Goal: Transaction & Acquisition: Purchase product/service

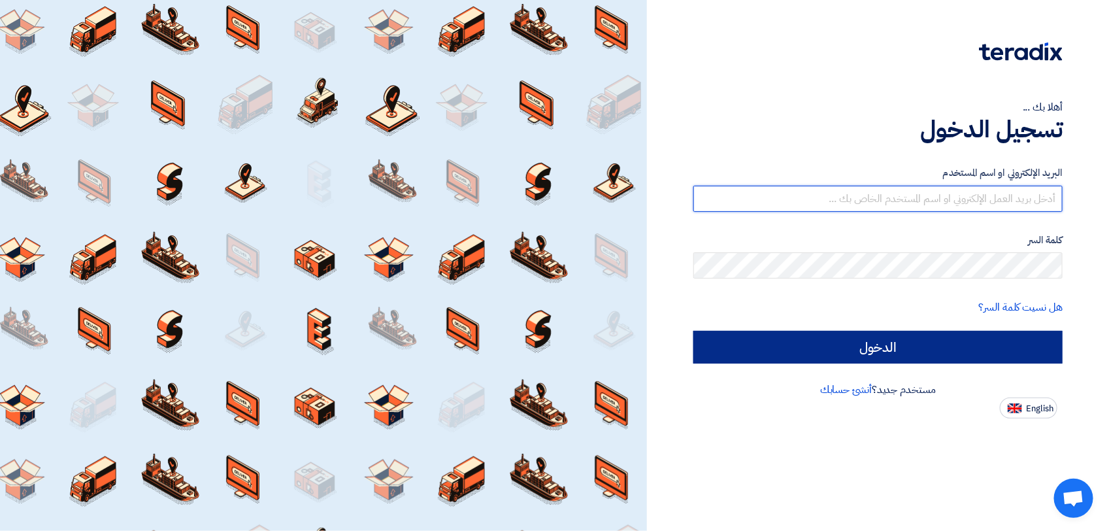
type input "ahmed.abdelnaby@wadigroup.com.eg"
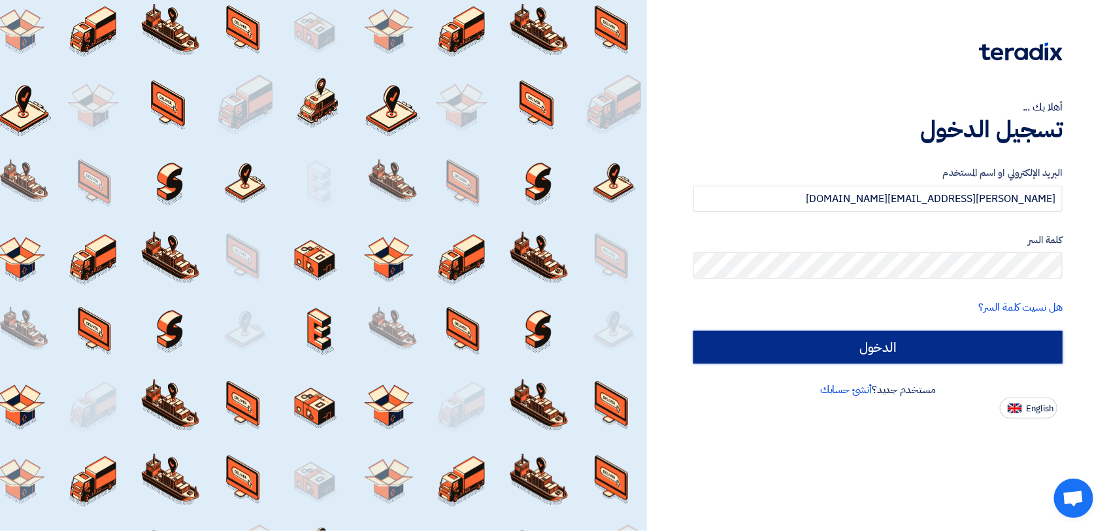
click at [858, 348] on input "الدخول" at bounding box center [877, 347] width 369 height 33
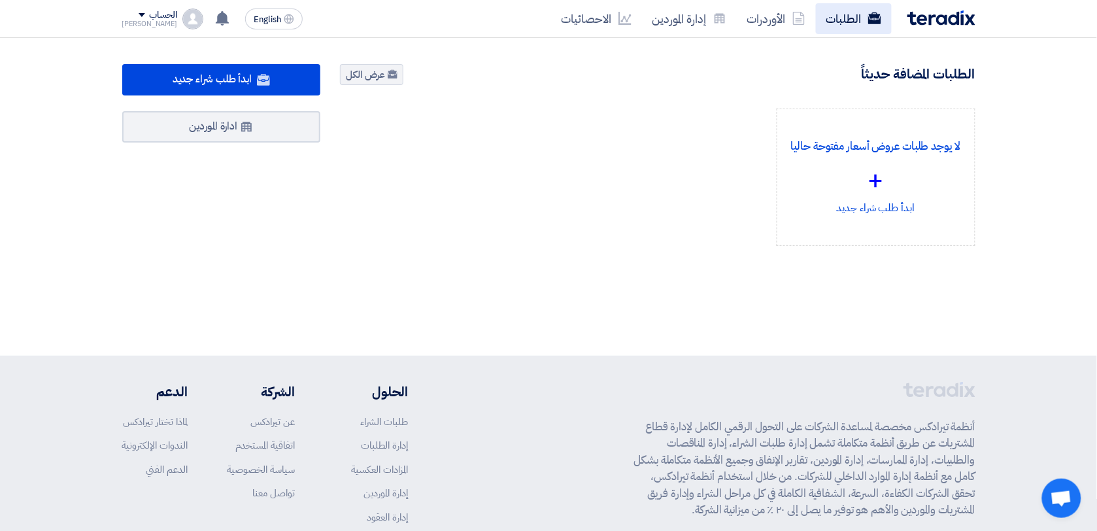
click at [850, 22] on link "الطلبات" at bounding box center [854, 18] width 76 height 31
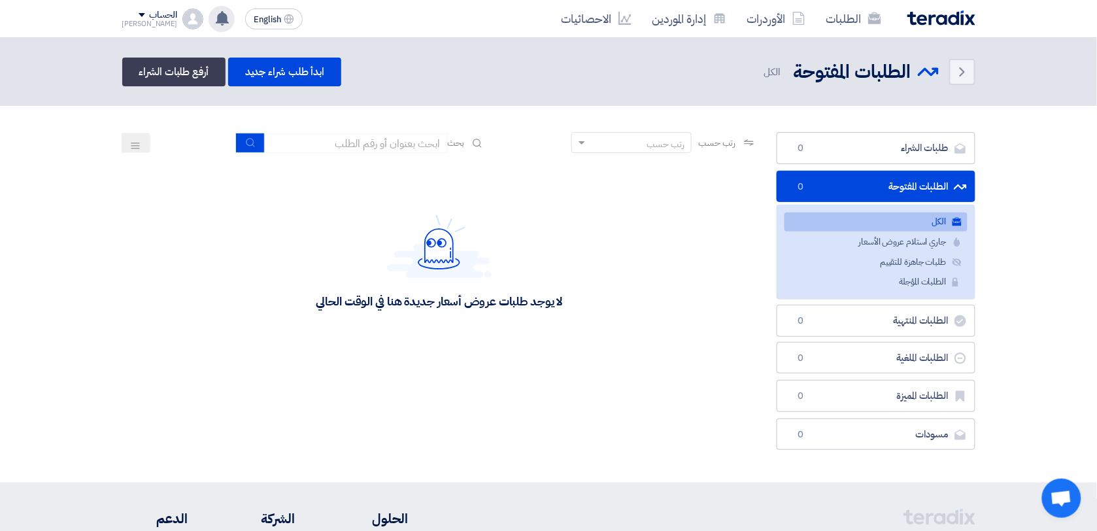
click at [216, 17] on use at bounding box center [222, 18] width 13 height 14
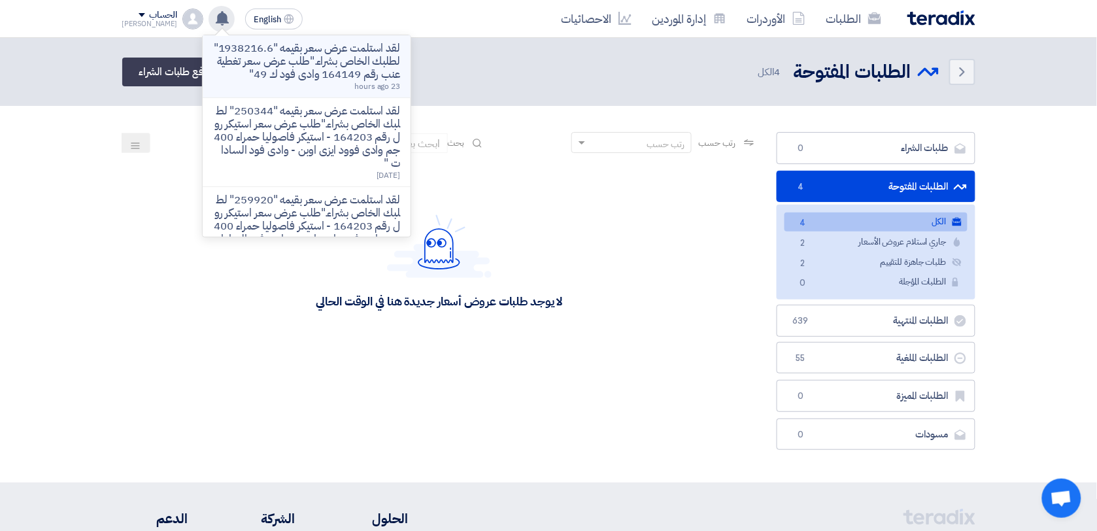
click at [332, 44] on p "لقد استلمت عرض سعر بقيمه "1938216.6" لطلبك الخاص بشراء."طلب عرض سعر تغطية عنب ر…" at bounding box center [306, 61] width 187 height 39
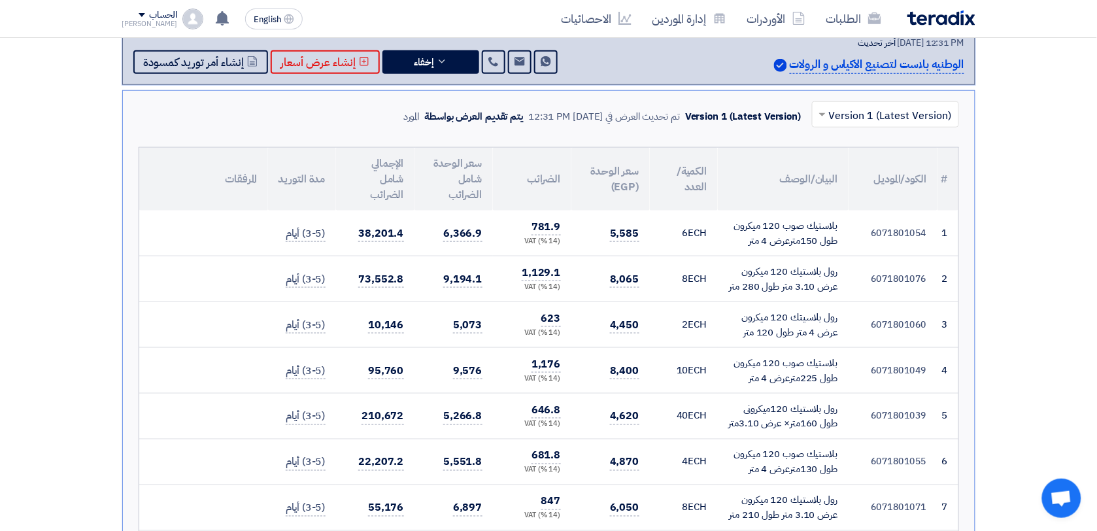
scroll to position [319, 0]
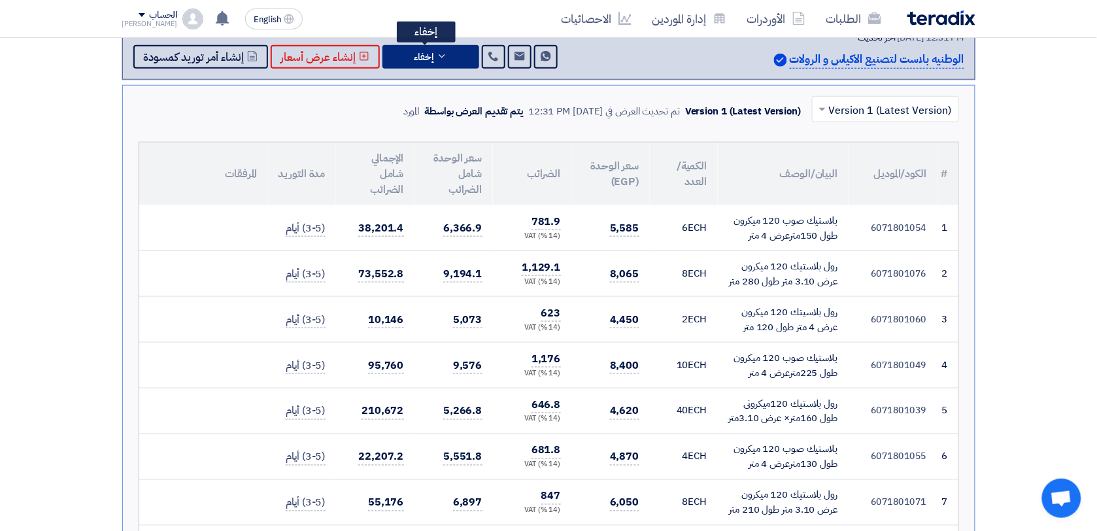
click at [446, 57] on button "إخفاء" at bounding box center [430, 57] width 97 height 24
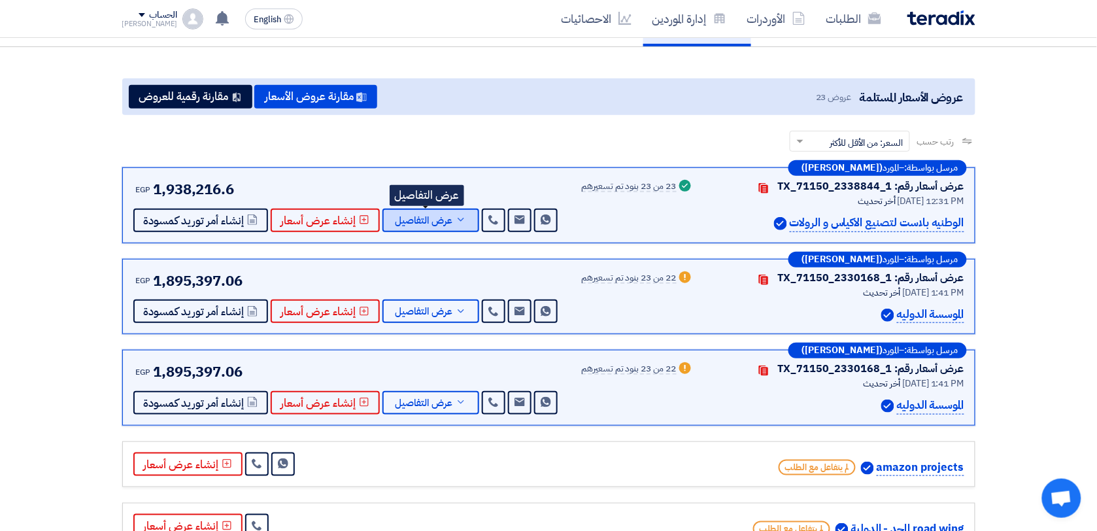
scroll to position [0, 0]
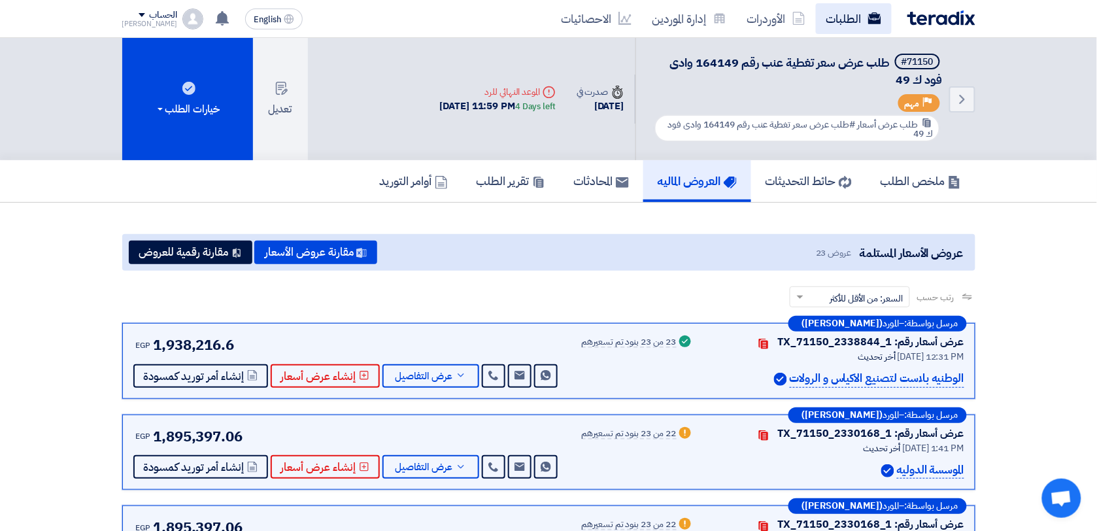
click at [852, 27] on link "الطلبات" at bounding box center [854, 18] width 76 height 31
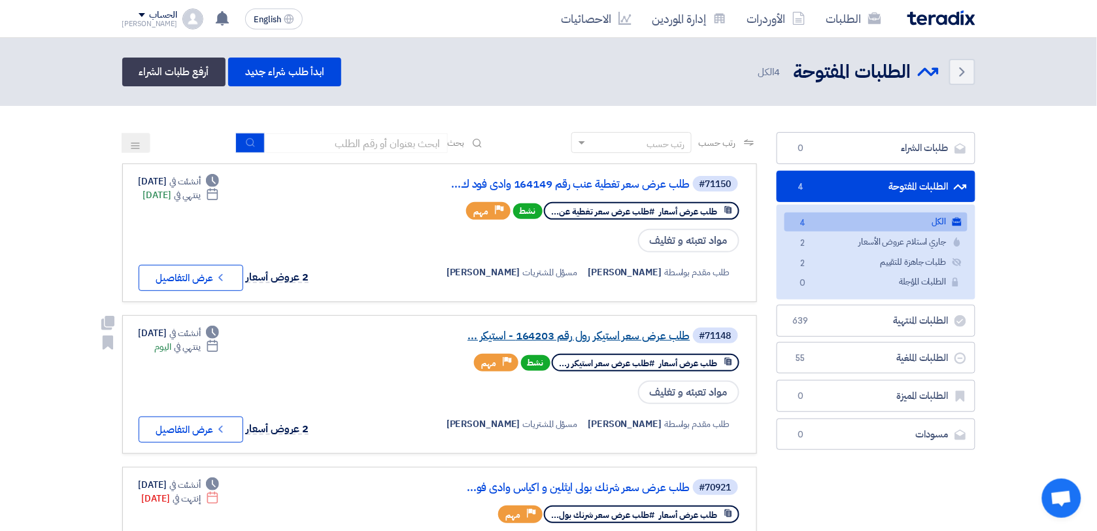
click at [639, 337] on link "طلب عرض سعر استيكر رول رقم 164203 - استيكر ..." at bounding box center [559, 336] width 261 height 12
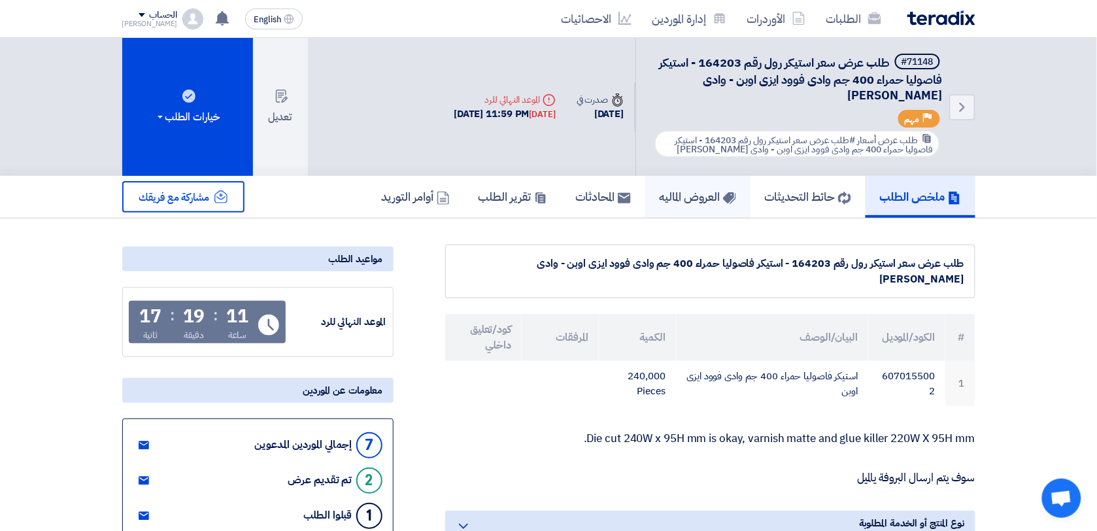
click at [665, 190] on h5 "العروض الماليه" at bounding box center [697, 196] width 76 height 15
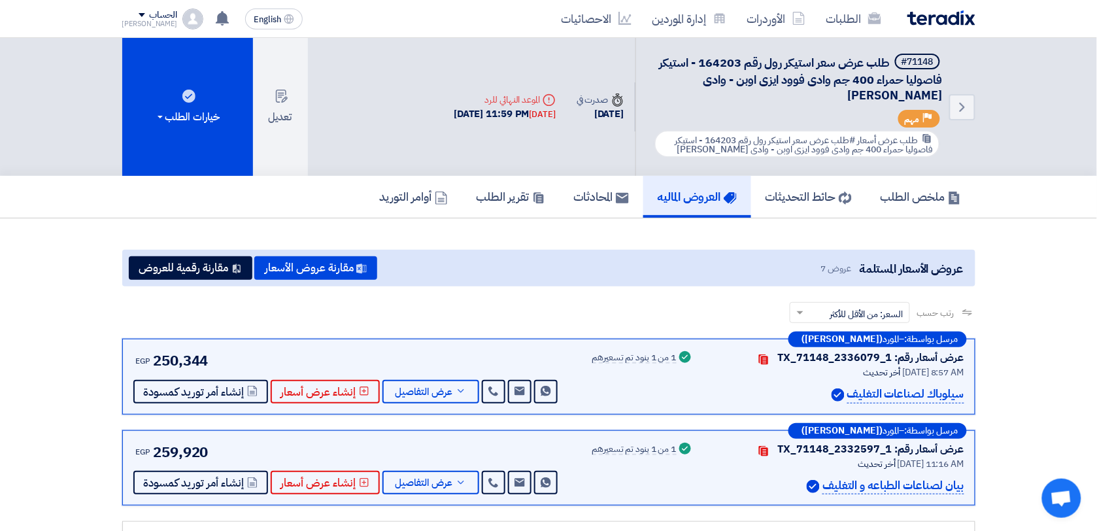
click at [712, 57] on span "طلب عرض سعر استيكر رول رقم 164203 - استيكر فاصوليا حمراء 400 جم وادى فوود ايزى …" at bounding box center [800, 79] width 283 height 50
copy span "164203"
click at [318, 263] on button "مقارنة عروض الأسعار" at bounding box center [315, 268] width 123 height 24
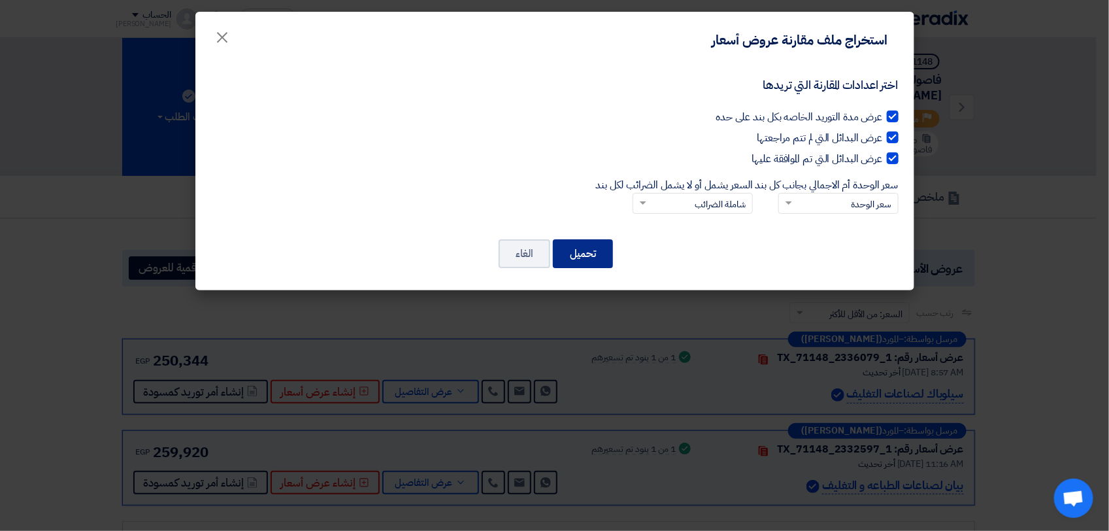
click at [593, 254] on button "تحميل" at bounding box center [583, 253] width 60 height 29
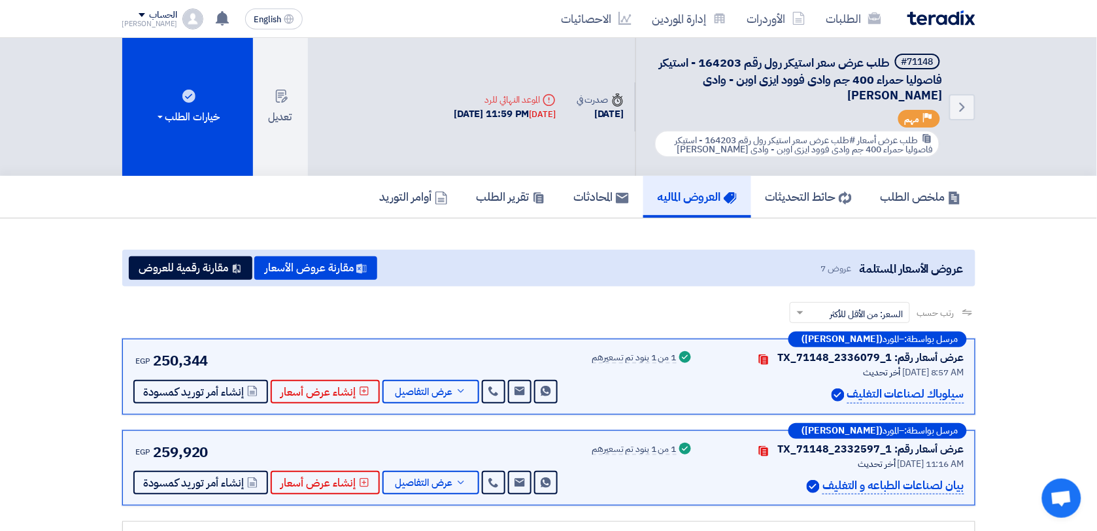
click at [514, 288] on app-buyer-offers "عروض الأسعار المستلمة عروض 7 مقارنة عروض الأسعار مقارنة رقمية للعروض رتب حسب رت…" at bounding box center [548, 535] width 853 height 571
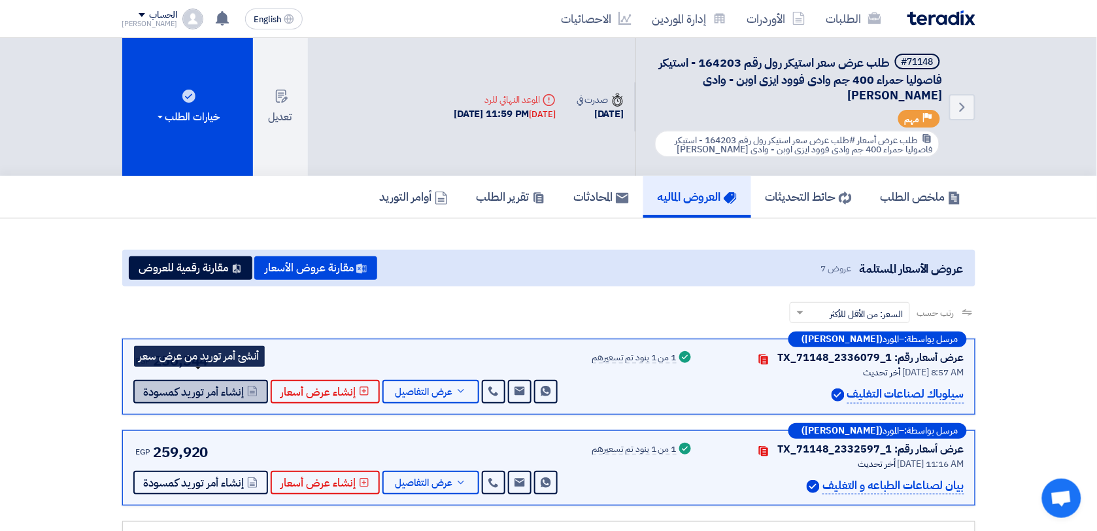
click at [216, 390] on span "إنشاء أمر توريد كمسودة" at bounding box center [194, 392] width 101 height 10
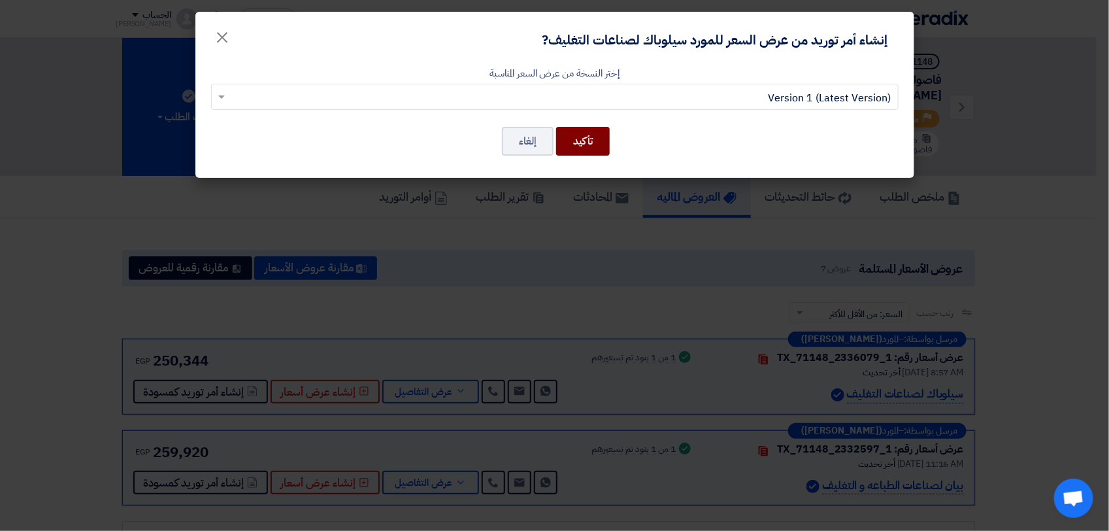
click at [572, 145] on button "تأكيد" at bounding box center [583, 141] width 54 height 29
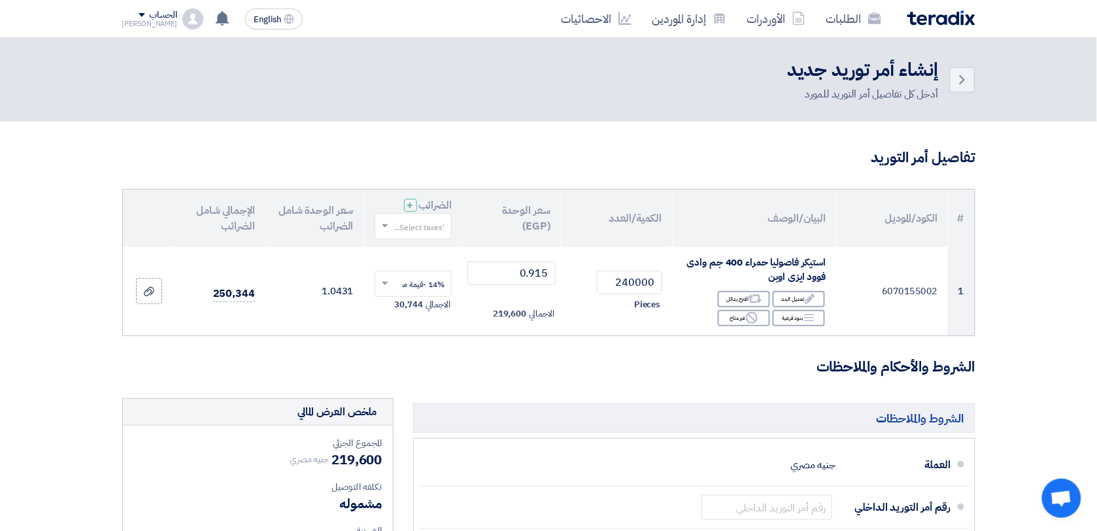
click at [402, 217] on input "text" at bounding box center [421, 227] width 52 height 22
drag, startPoint x: 433, startPoint y: 246, endPoint x: 737, endPoint y: 354, distance: 321.9
click at [435, 246] on span "14% -قيمة مضافة" at bounding box center [414, 250] width 60 height 12
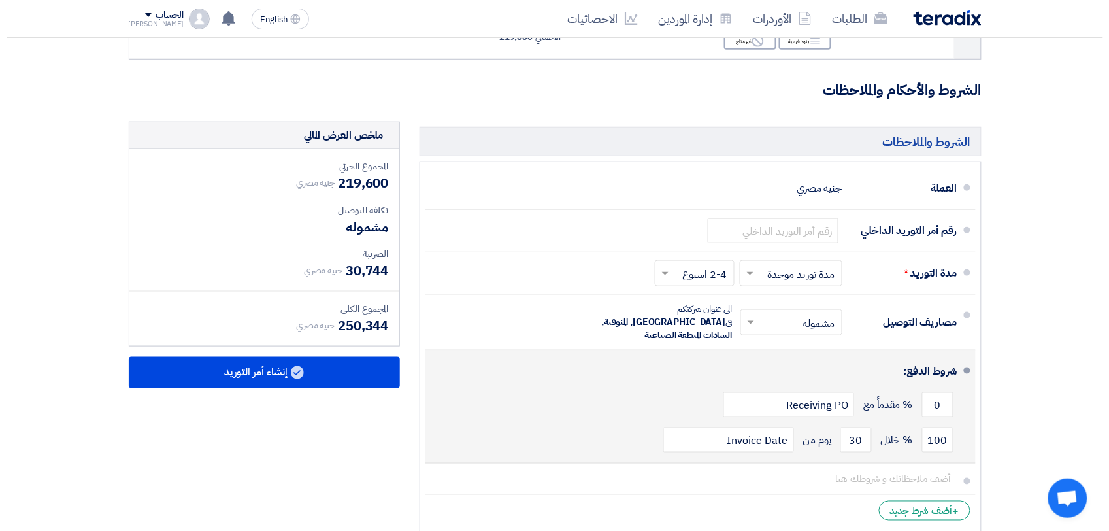
scroll to position [327, 0]
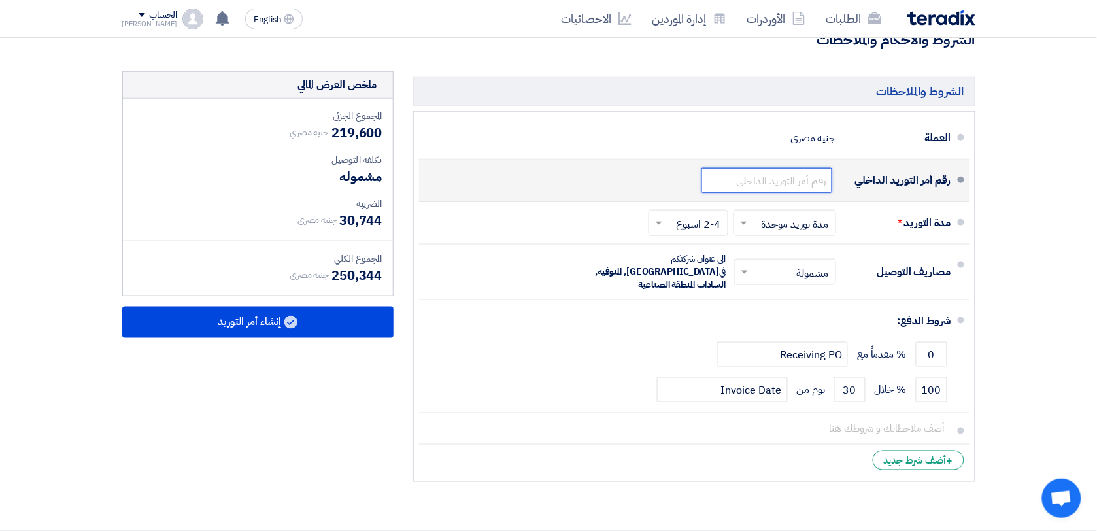
click at [796, 182] on input "text" at bounding box center [766, 180] width 131 height 25
paste input "164203/1"
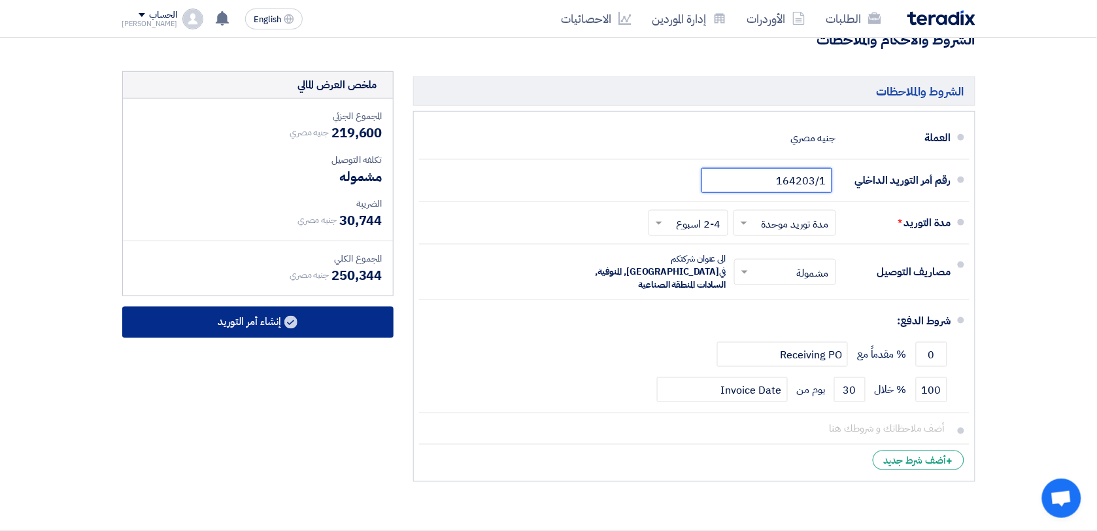
type input "164203/1"
click at [289, 325] on use at bounding box center [290, 322] width 13 height 13
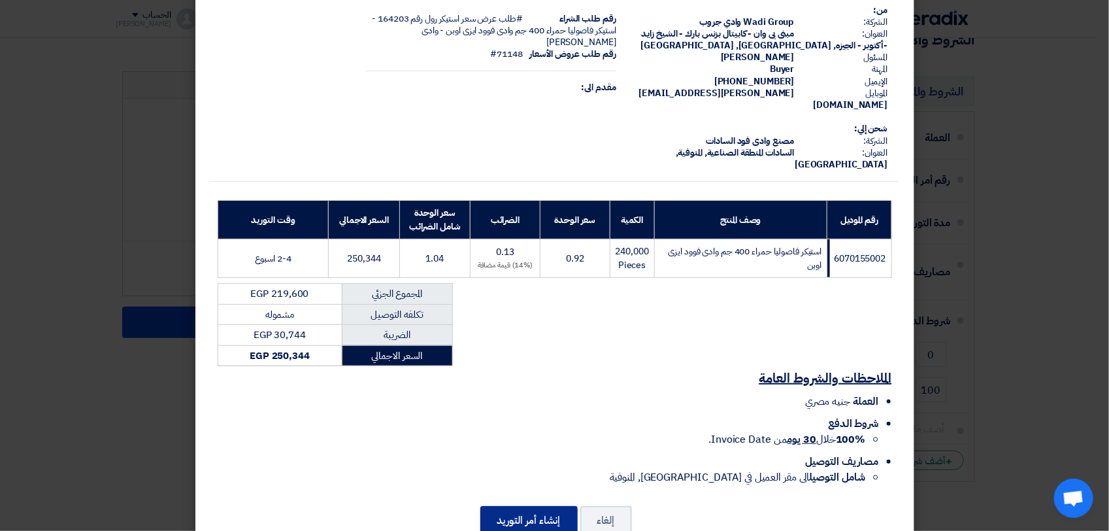
scroll to position [88, 0]
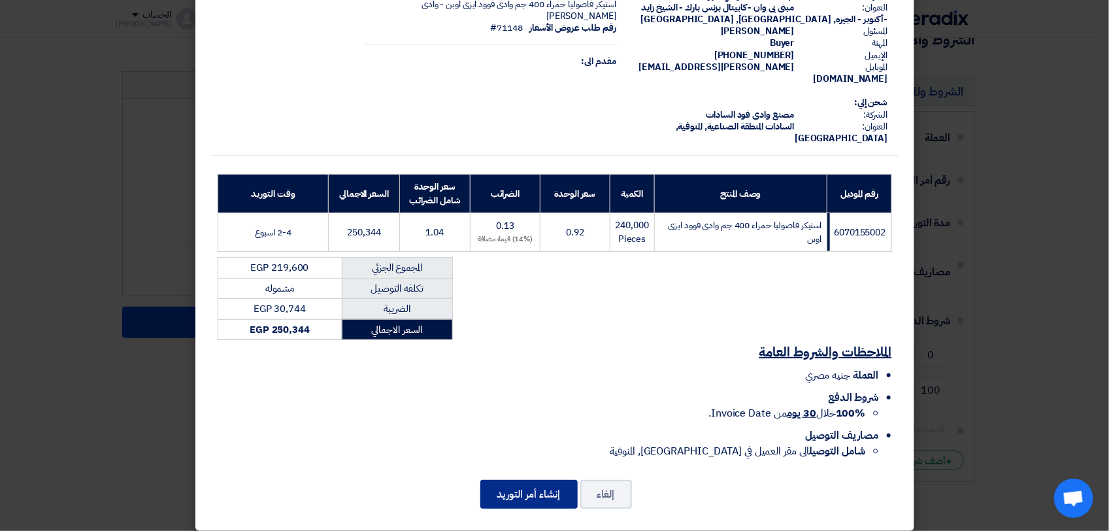
click at [537, 484] on button "إنشاء أمر التوريد" at bounding box center [528, 494] width 97 height 29
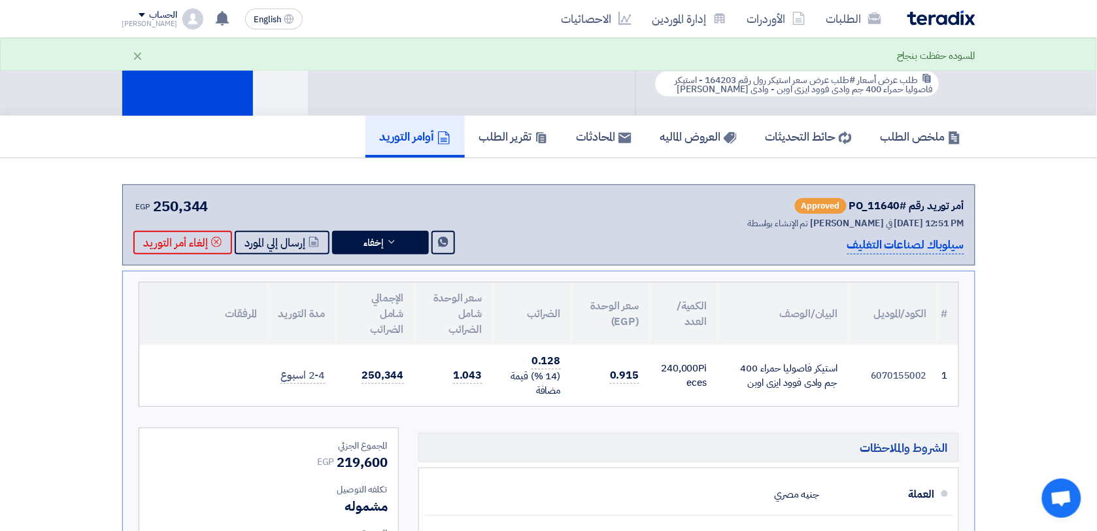
scroll to position [84, 0]
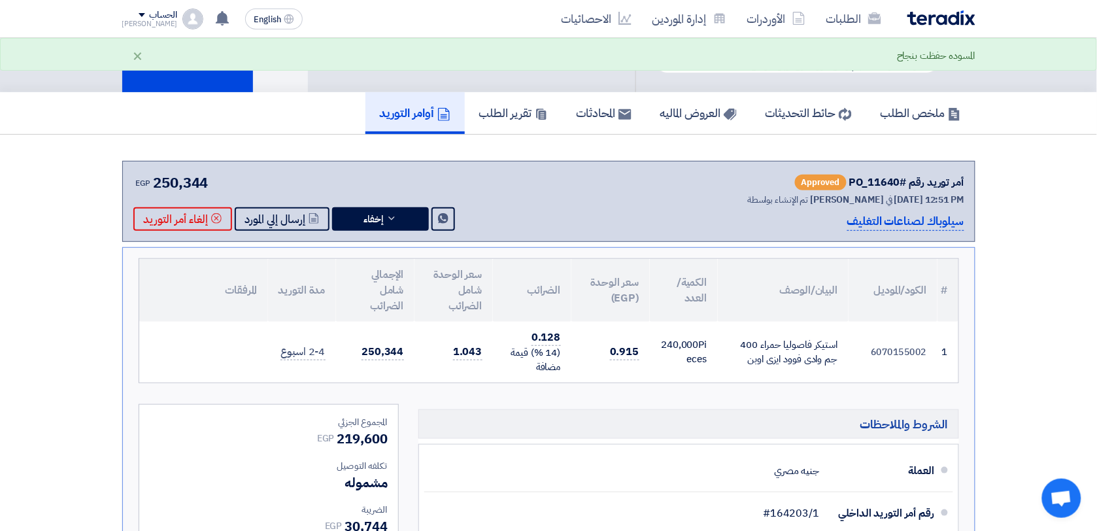
click at [212, 63] on div "المسوده حفظت بنجاح ×" at bounding box center [548, 56] width 853 height 16
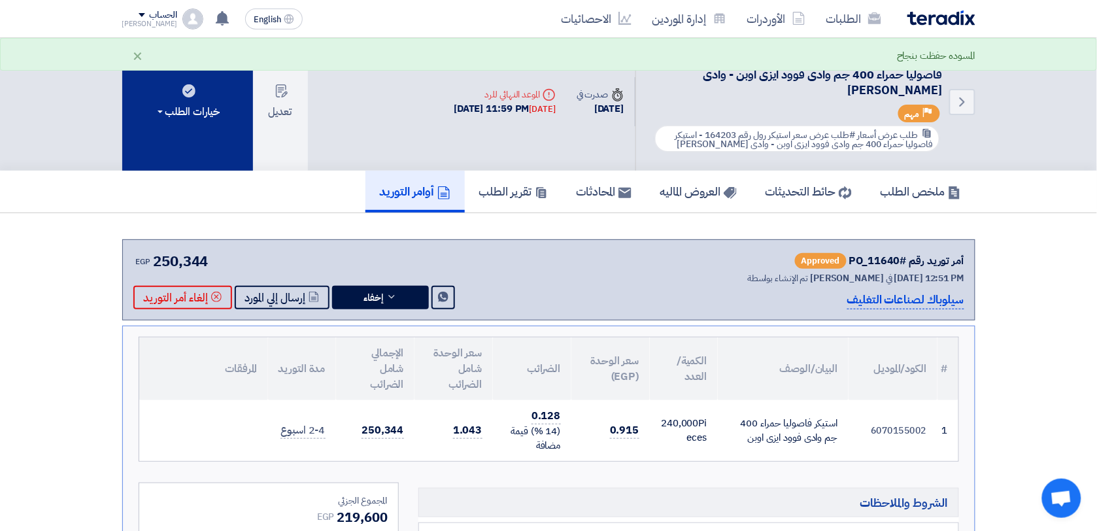
scroll to position [0, 0]
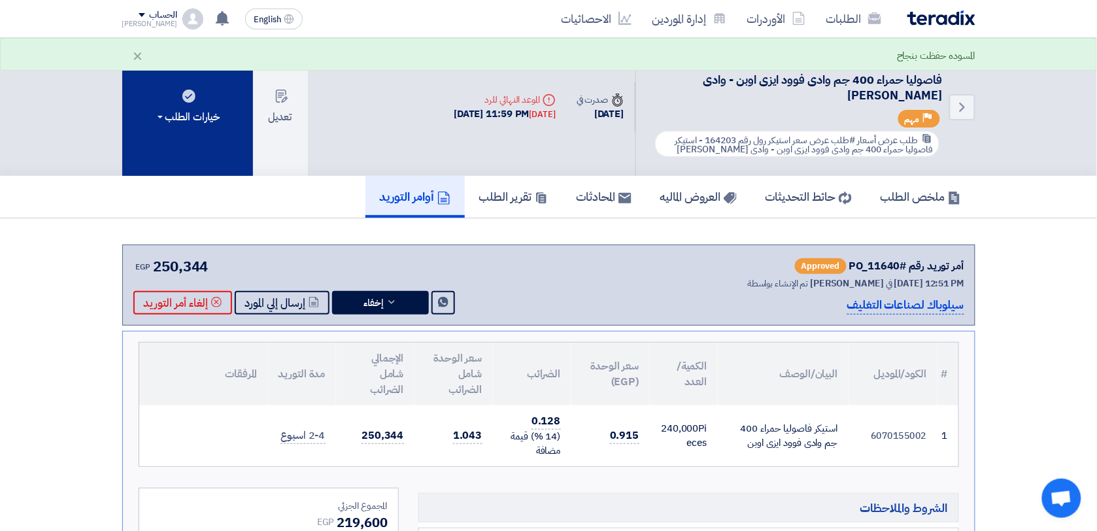
click at [182, 125] on button "خيارات الطلب" at bounding box center [187, 107] width 131 height 138
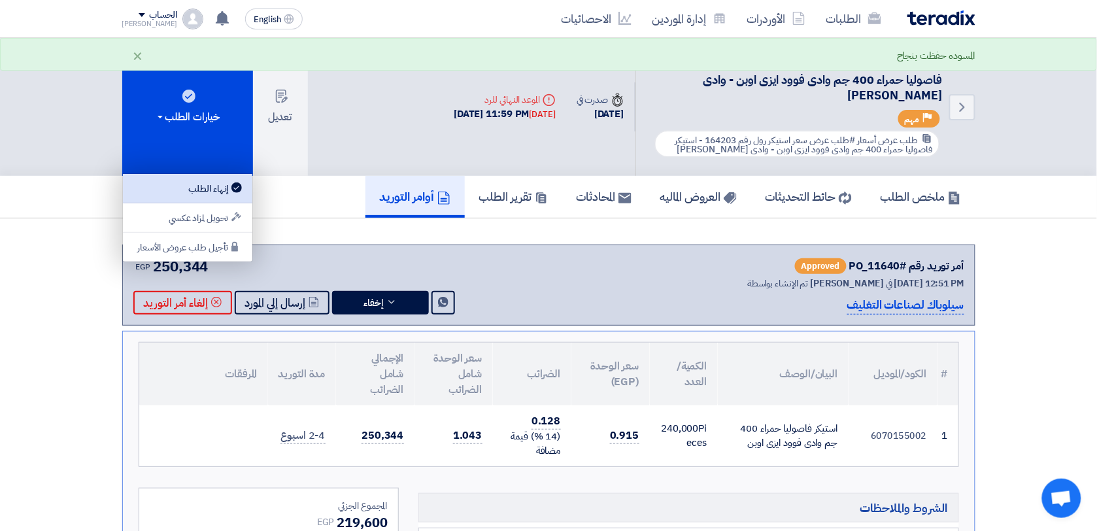
click at [218, 191] on div "إنهاء الطلب" at bounding box center [188, 188] width 114 height 16
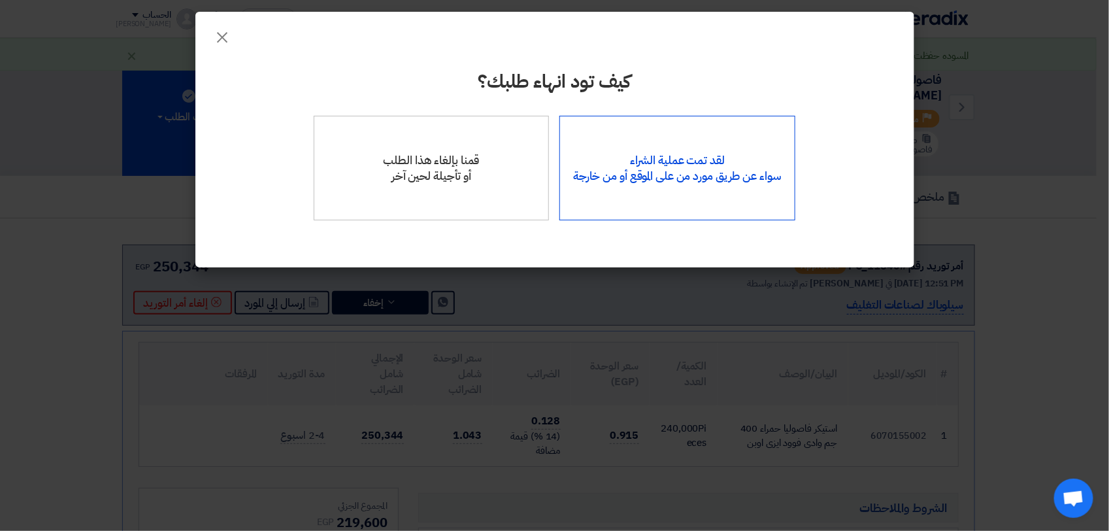
click at [682, 161] on div "لقد تمت عملية الشراء سواء عن طريق مورد من على الموقع أو من خارجة" at bounding box center [677, 168] width 236 height 105
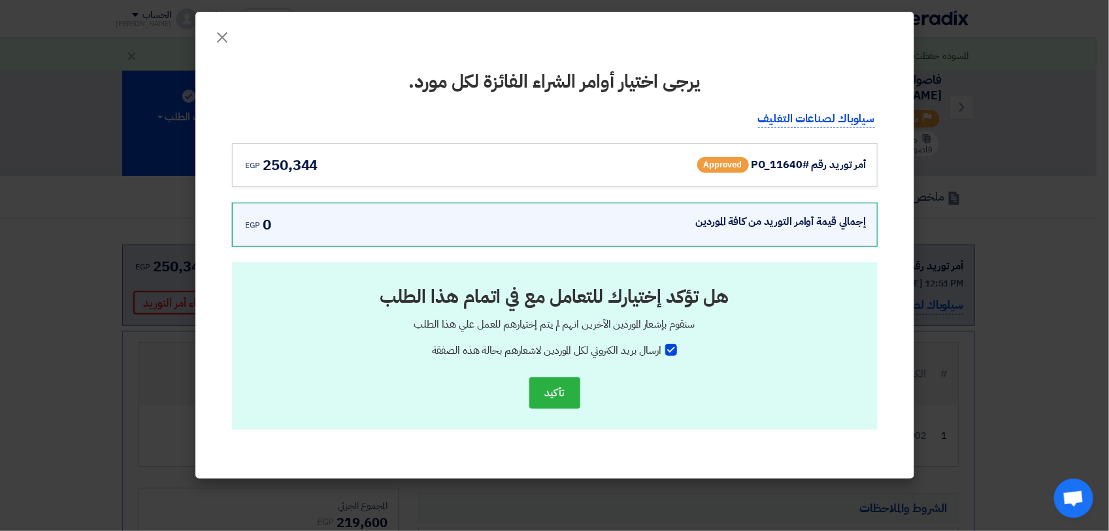
click at [820, 160] on div "أمر توريد رقم #PO_11640" at bounding box center [809, 165] width 115 height 16
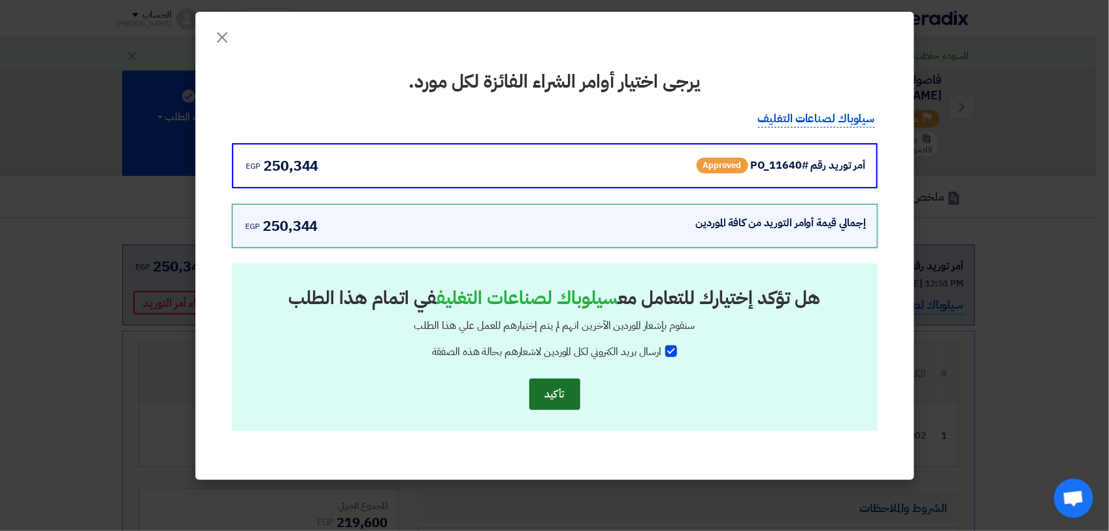
click at [549, 394] on button "تأكيد" at bounding box center [554, 393] width 51 height 31
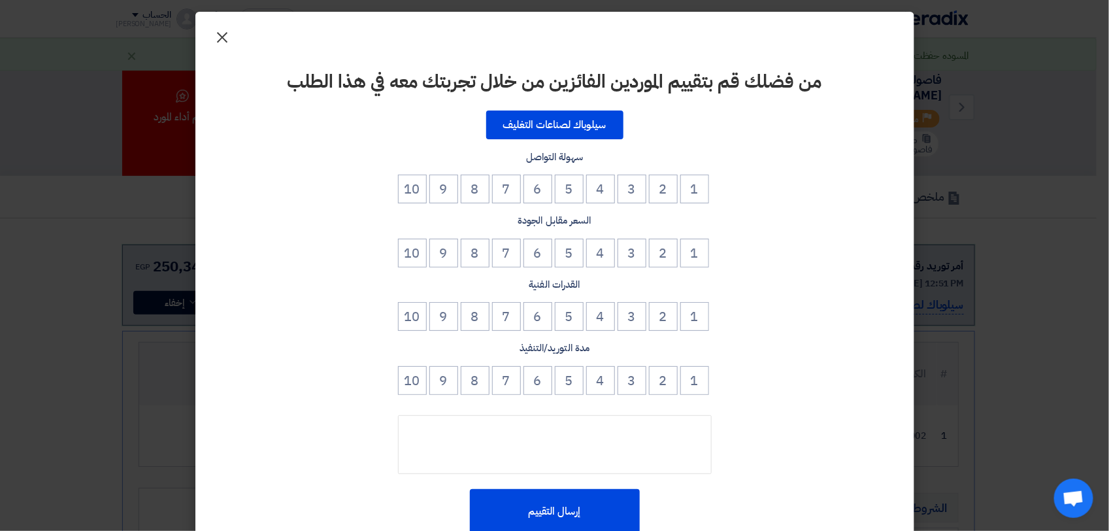
click at [219, 40] on button "×" at bounding box center [223, 34] width 37 height 26
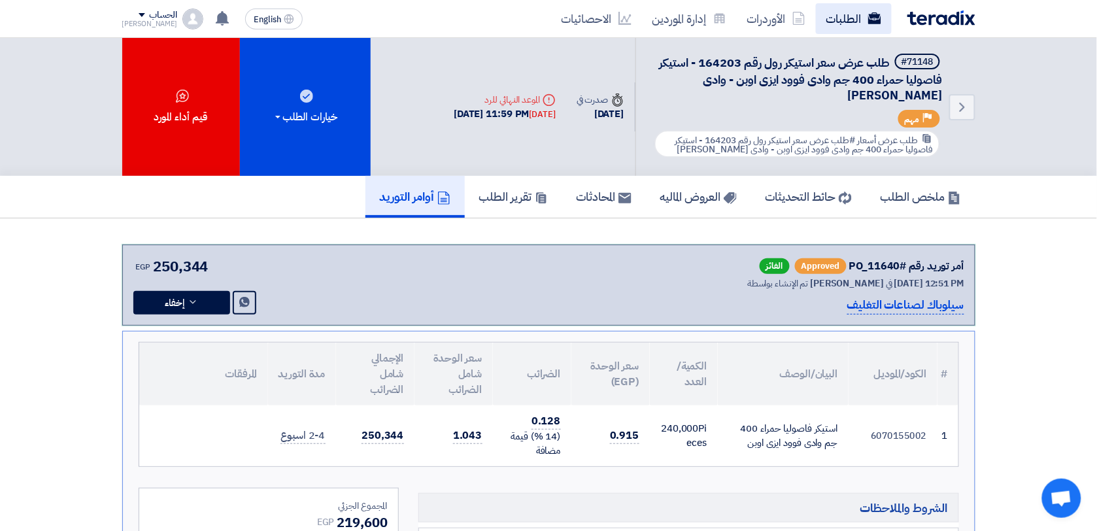
click at [838, 26] on link "الطلبات" at bounding box center [854, 18] width 76 height 31
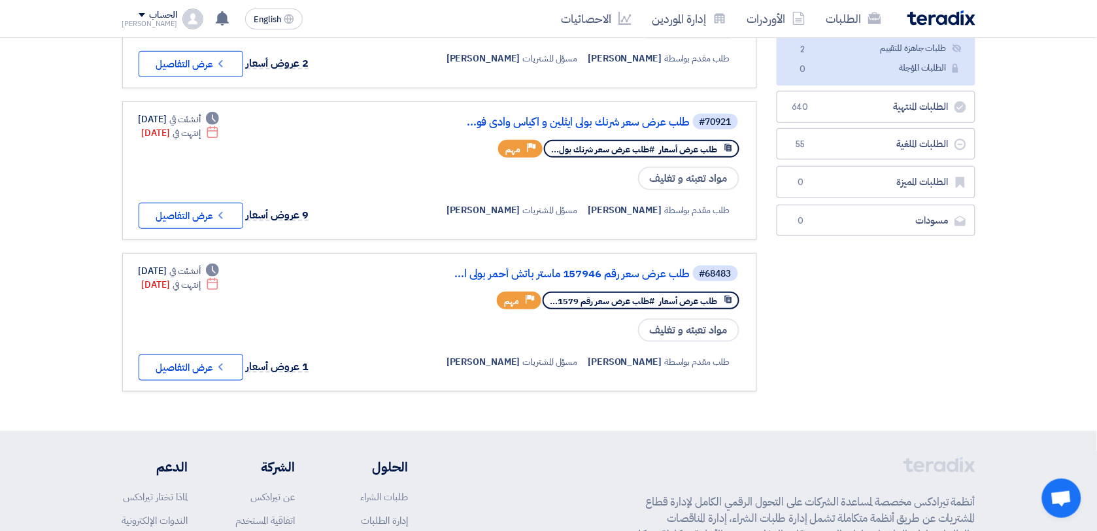
scroll to position [82, 0]
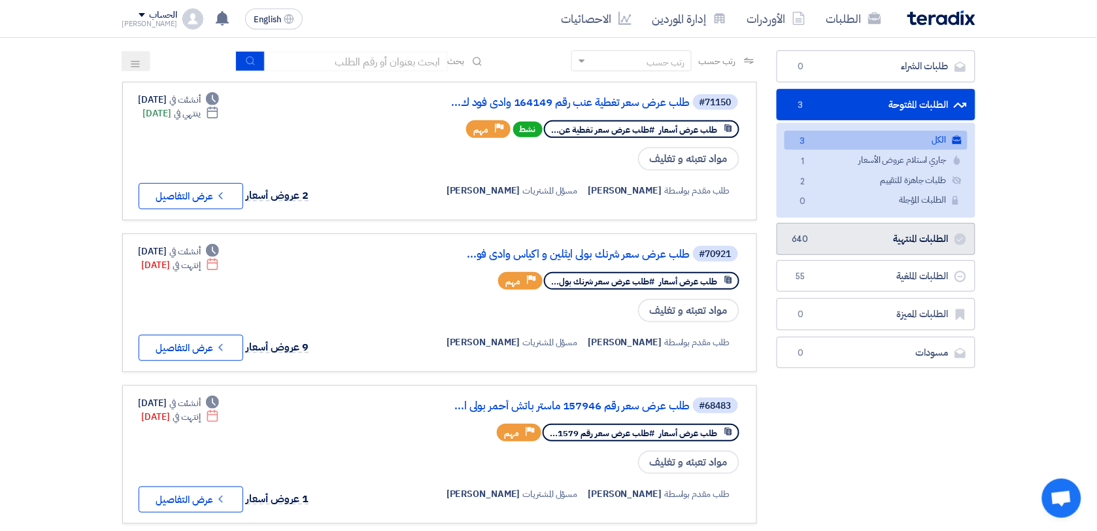
click at [916, 243] on link "الطلبات المنتهية الطلبات المنتهية 640" at bounding box center [875, 239] width 199 height 32
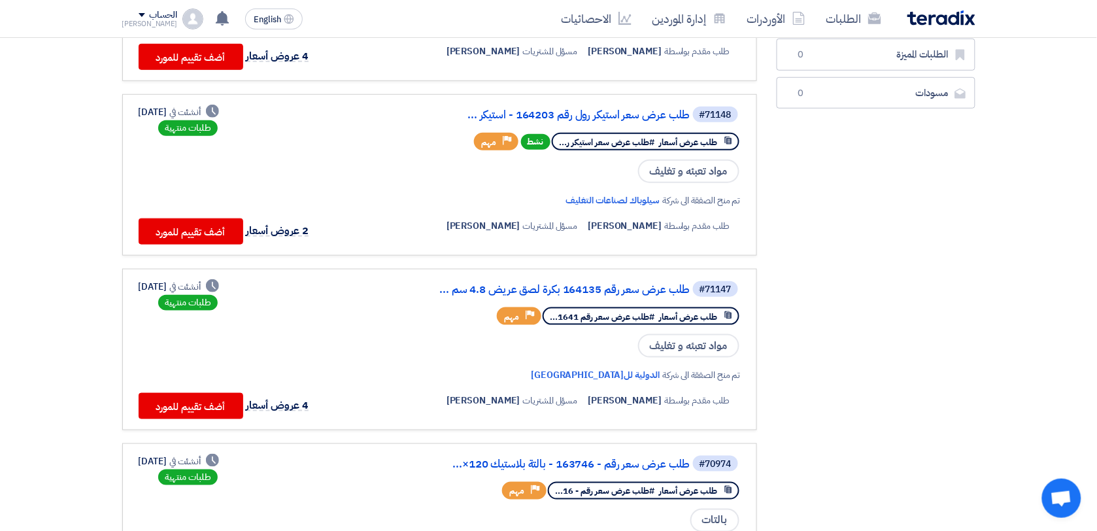
scroll to position [245, 0]
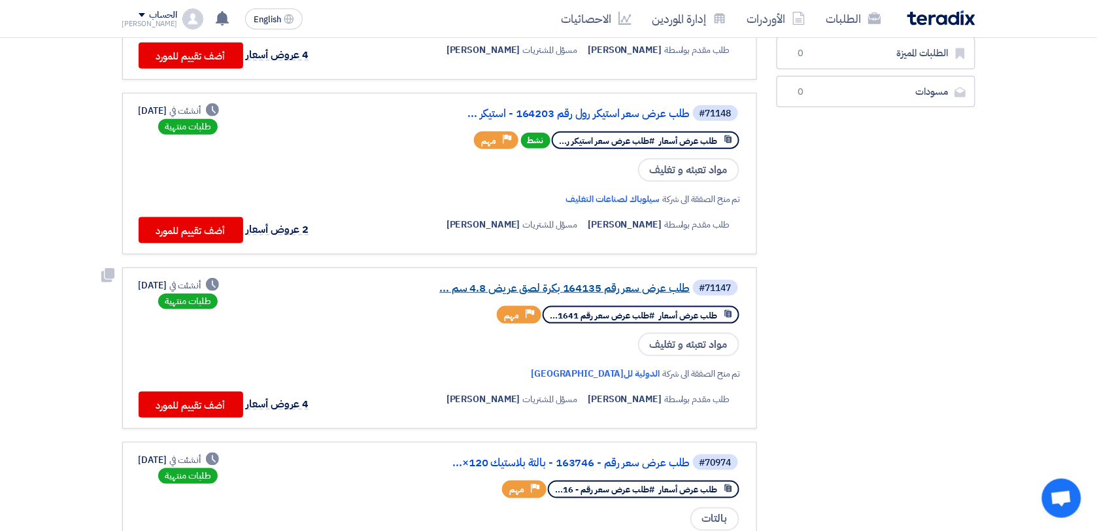
click at [603, 282] on link "طلب عرض سعر رقم 164135 بكرة لصق عريض 4.8 سم ..." at bounding box center [559, 288] width 261 height 12
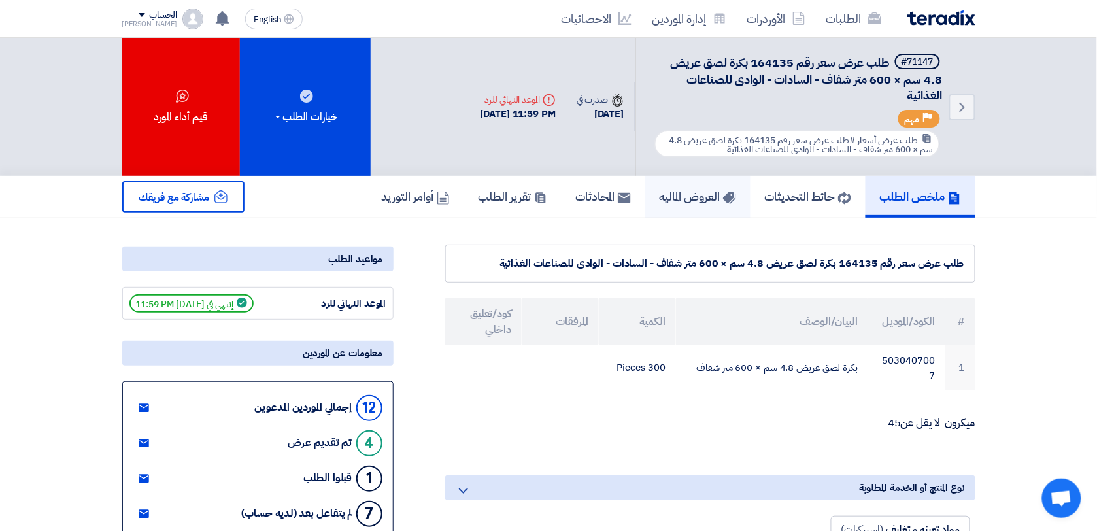
click at [691, 190] on h5 "العروض الماليه" at bounding box center [697, 196] width 76 height 15
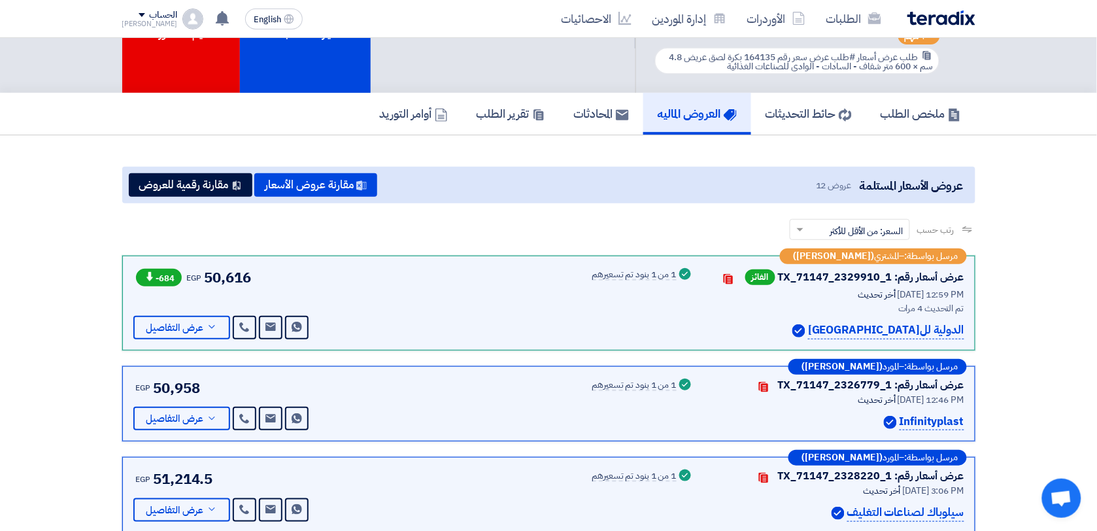
scroll to position [327, 0]
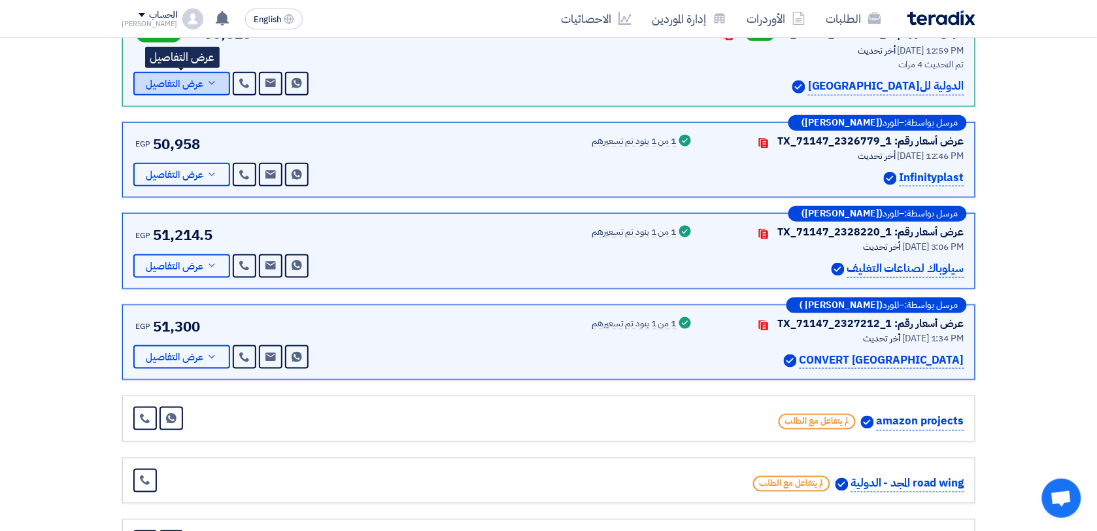
click at [214, 83] on icon at bounding box center [212, 83] width 10 height 10
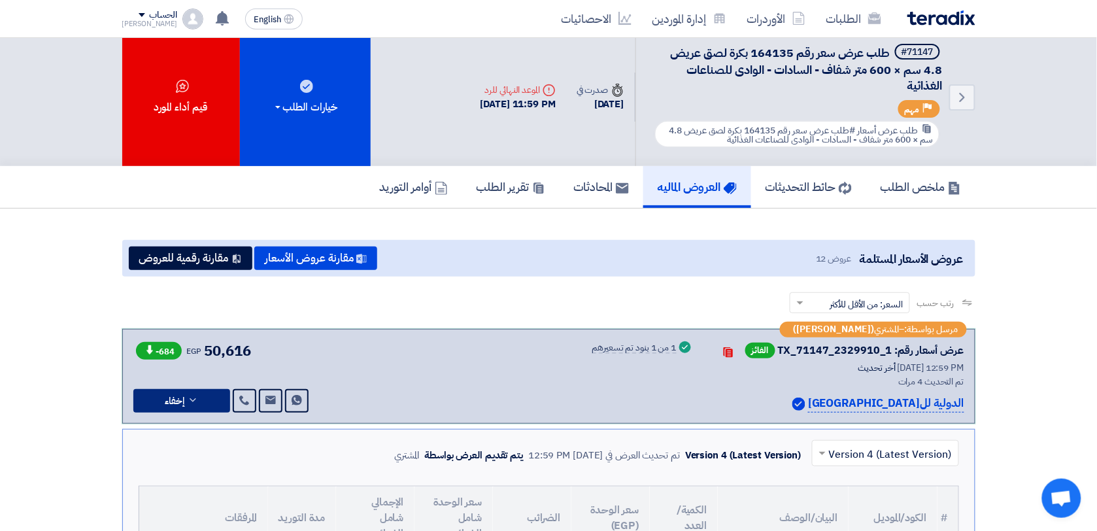
scroll to position [0, 0]
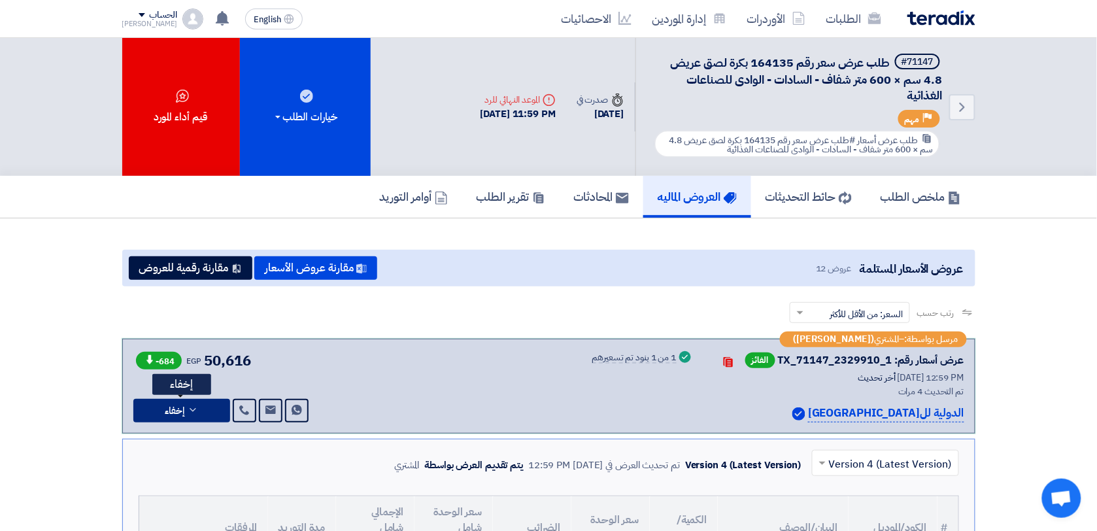
click at [193, 407] on icon at bounding box center [193, 410] width 10 height 10
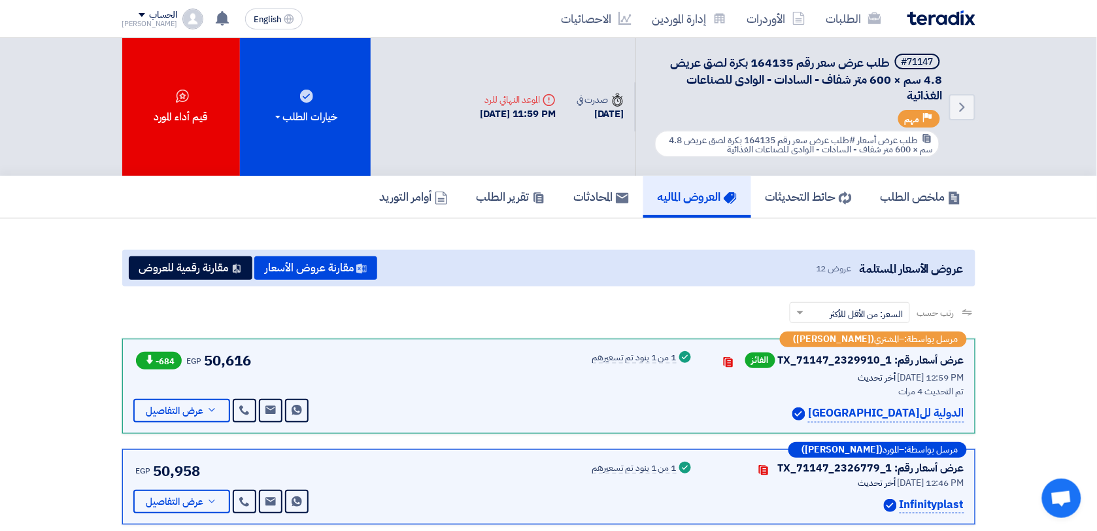
click at [765, 356] on span "الفائز" at bounding box center [760, 360] width 30 height 16
drag, startPoint x: 765, startPoint y: 356, endPoint x: 943, endPoint y: 330, distance: 180.3
click at [943, 335] on span "مرسل بواسطة:" at bounding box center [932, 339] width 54 height 9
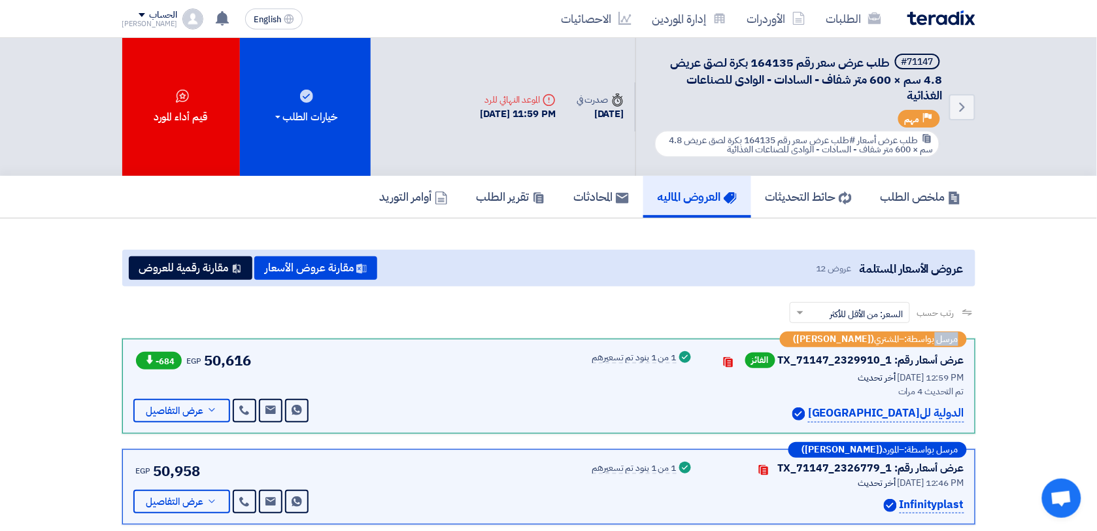
click at [943, 335] on span "مرسل بواسطة:" at bounding box center [932, 339] width 54 height 9
click at [922, 193] on h5 "ملخص الطلب" at bounding box center [920, 196] width 80 height 15
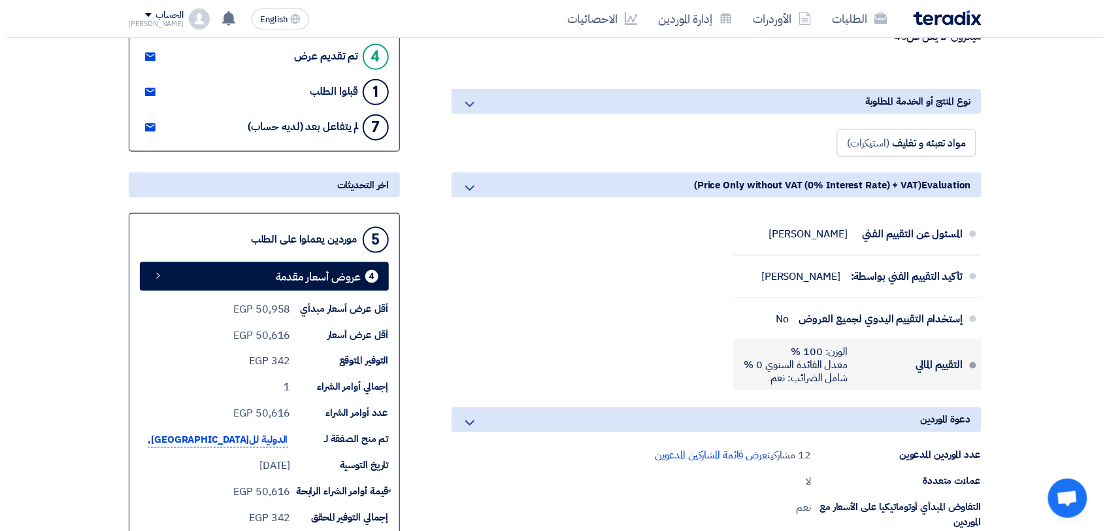
scroll to position [408, 0]
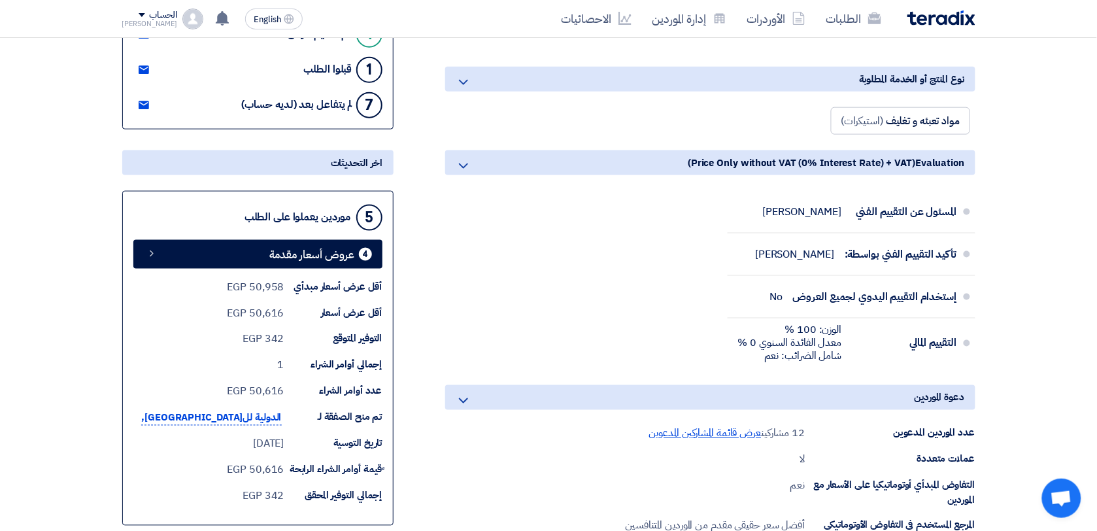
click at [678, 428] on span "عرض قائمة المشاركين المدعوين" at bounding box center [704, 433] width 113 height 16
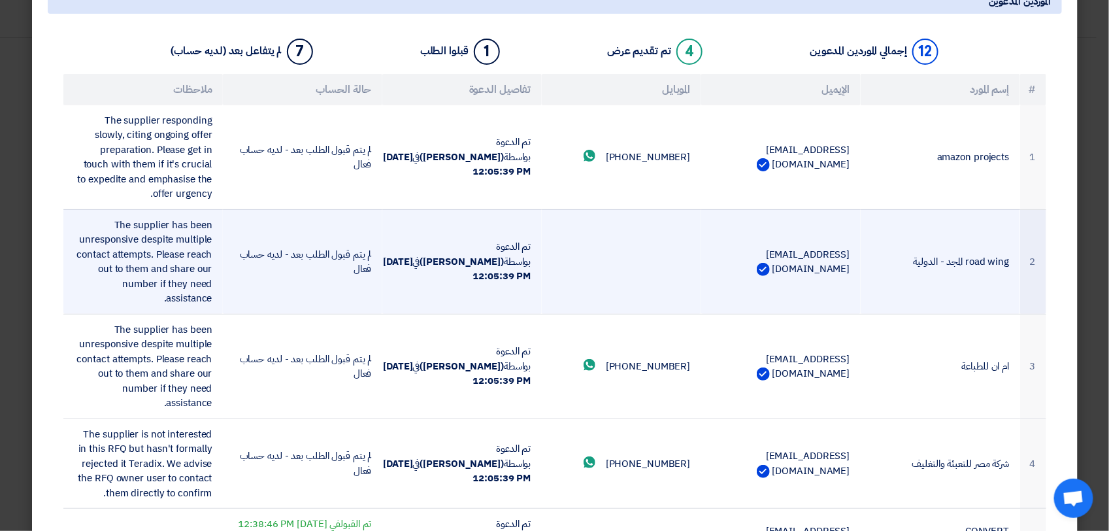
scroll to position [163, 0]
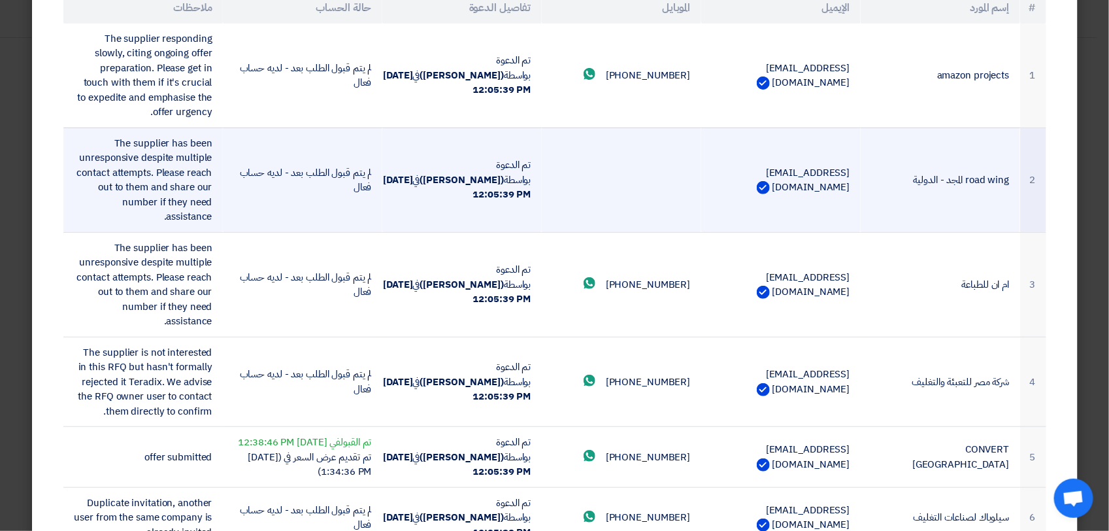
click at [768, 174] on td "bocha.mahamed@gmail.com" at bounding box center [780, 179] width 159 height 105
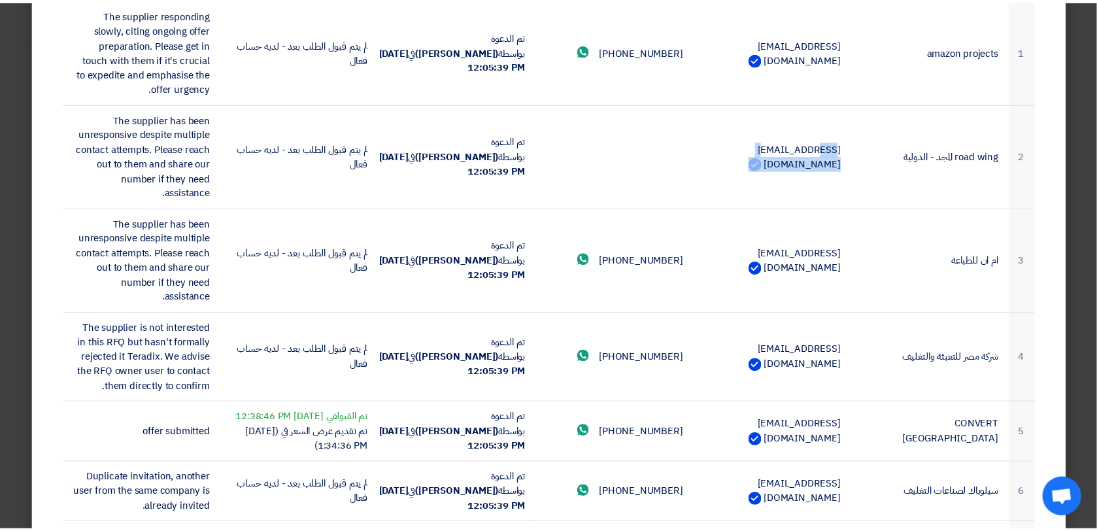
scroll to position [0, 0]
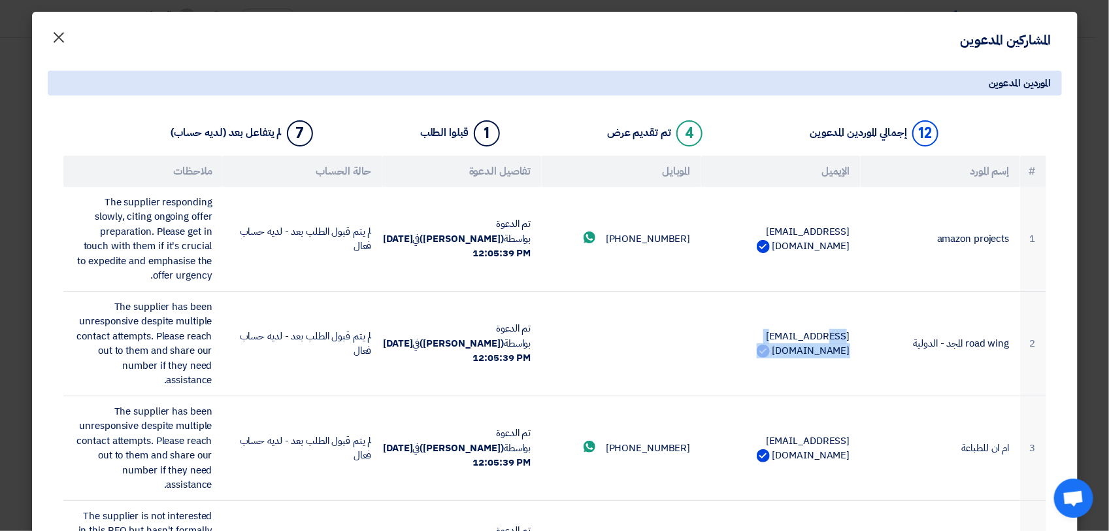
click at [59, 31] on span "×" at bounding box center [60, 36] width 16 height 39
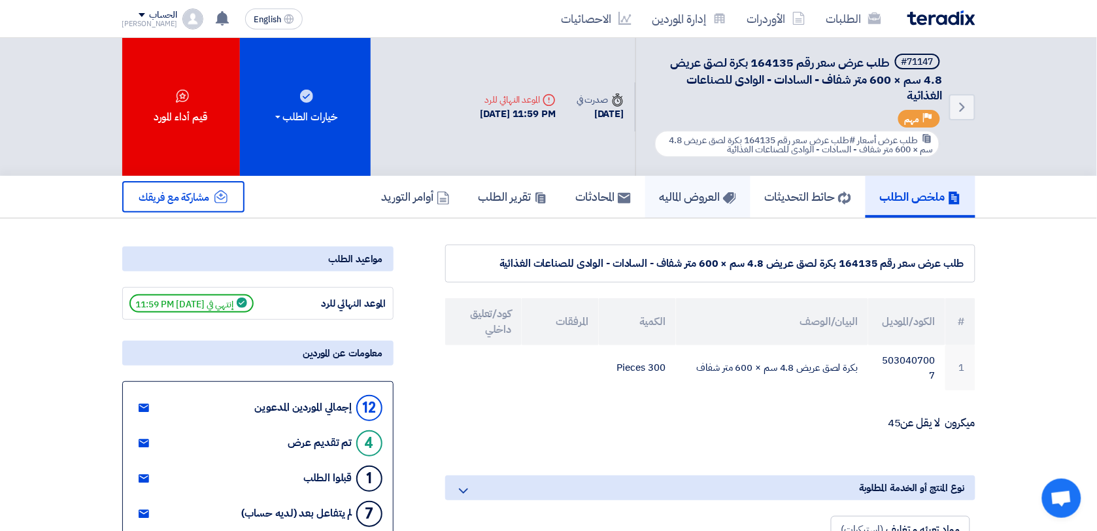
click at [671, 195] on h5 "العروض الماليه" at bounding box center [697, 196] width 76 height 15
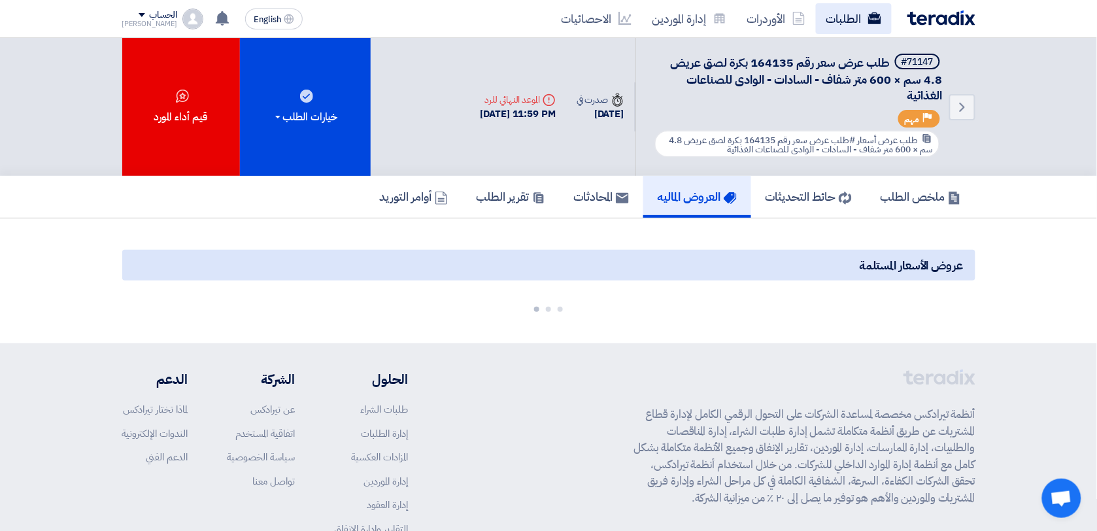
click at [854, 14] on link "الطلبات" at bounding box center [854, 18] width 76 height 31
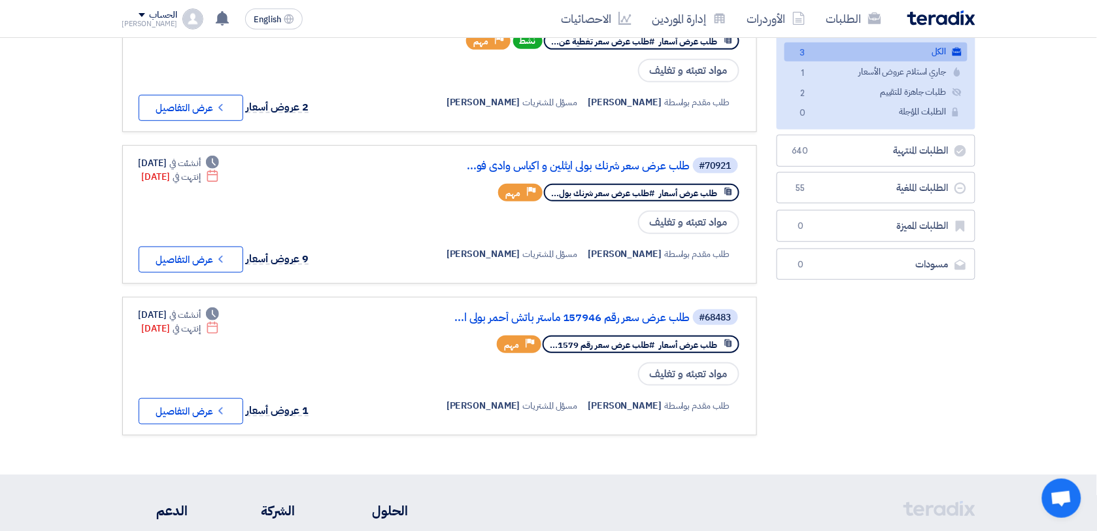
scroll to position [82, 0]
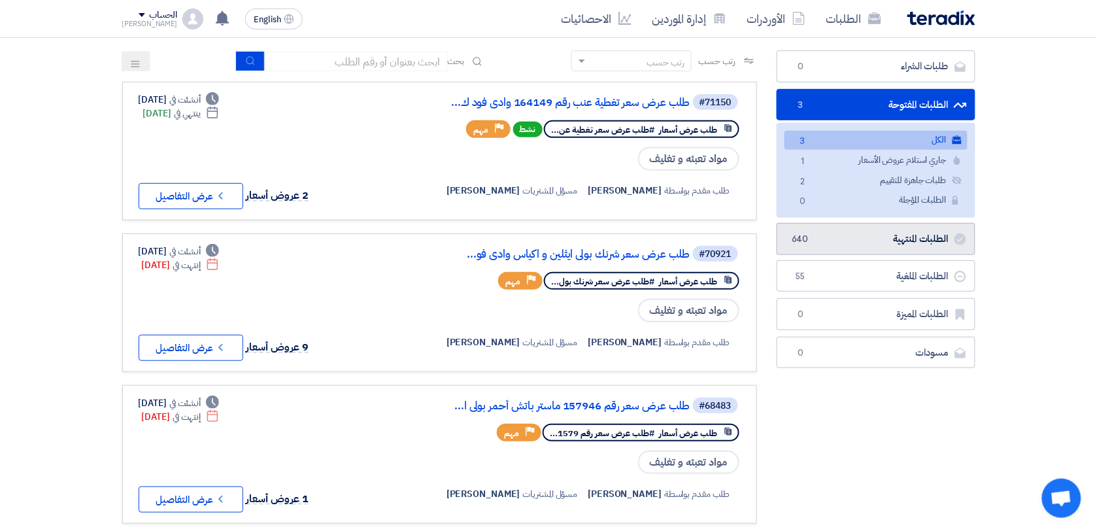
click at [925, 237] on link "الطلبات المنتهية الطلبات المنتهية 640" at bounding box center [875, 239] width 199 height 32
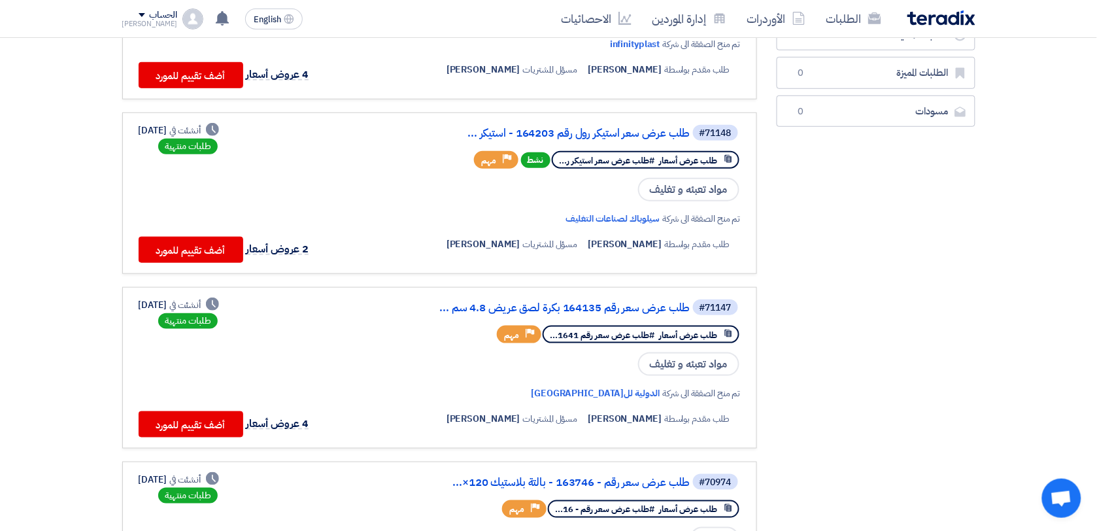
scroll to position [245, 0]
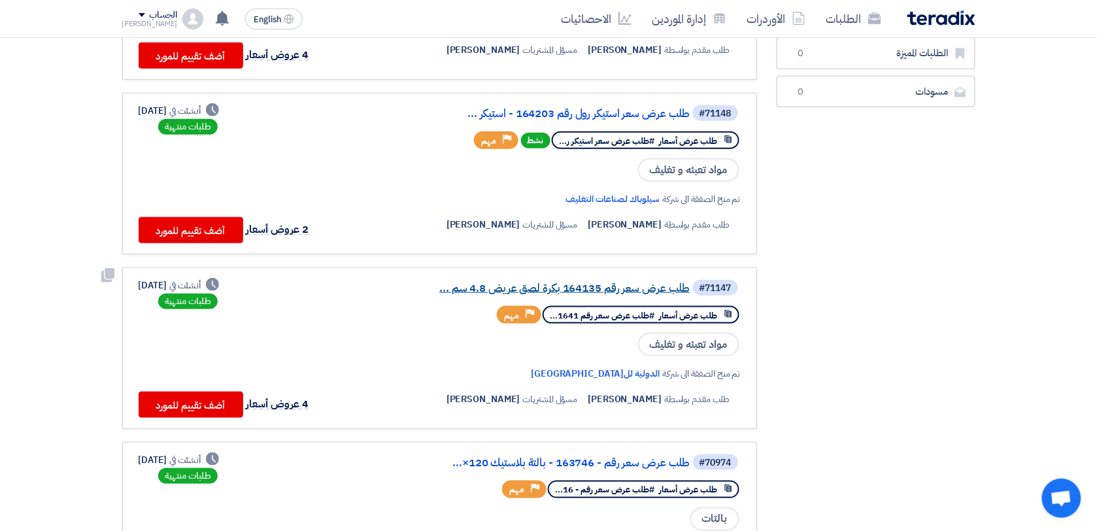
click at [652, 282] on link "طلب عرض سعر رقم 164135 بكرة لصق عريض 4.8 سم ..." at bounding box center [559, 288] width 261 height 12
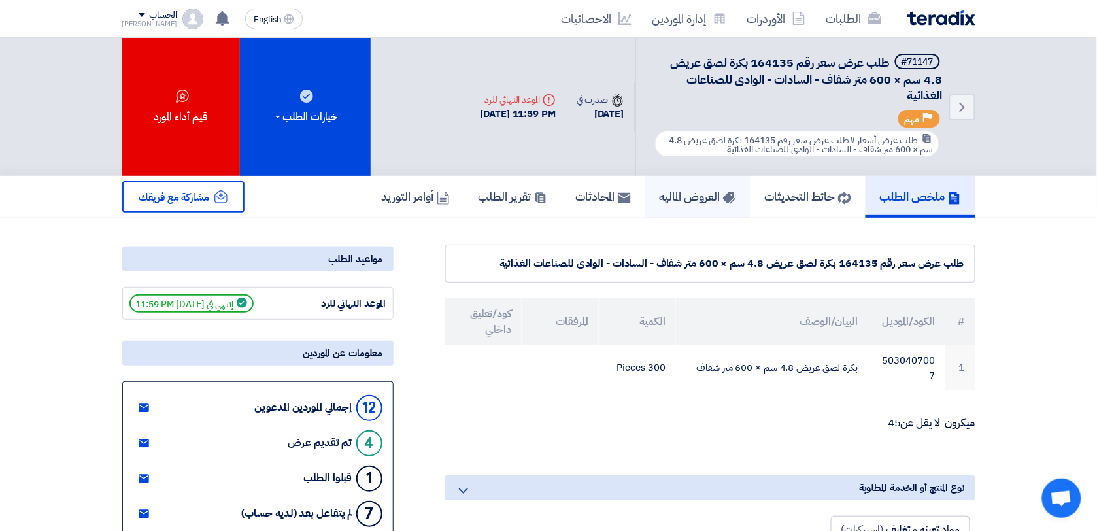
click at [681, 190] on h5 "العروض الماليه" at bounding box center [697, 196] width 76 height 15
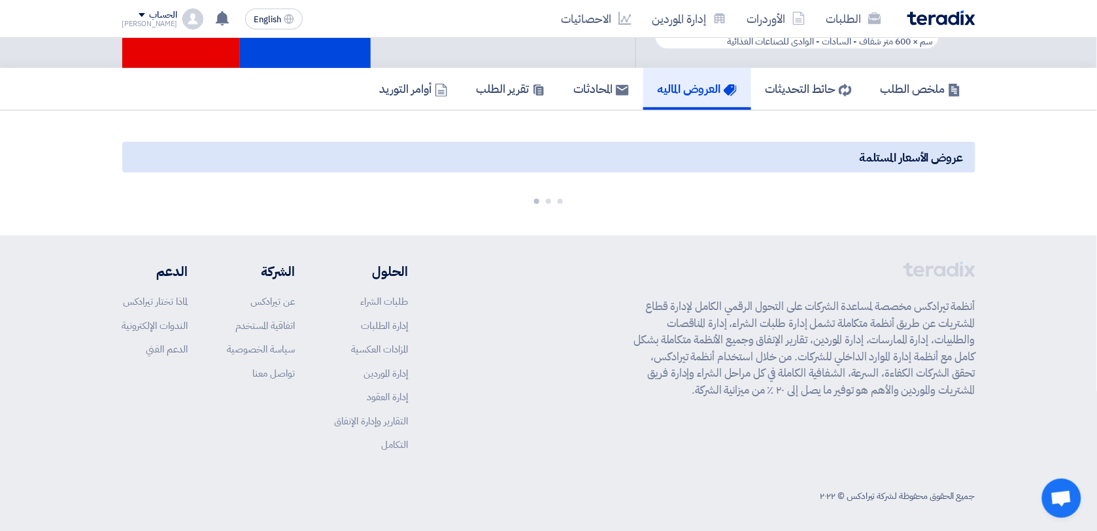
scroll to position [108, 0]
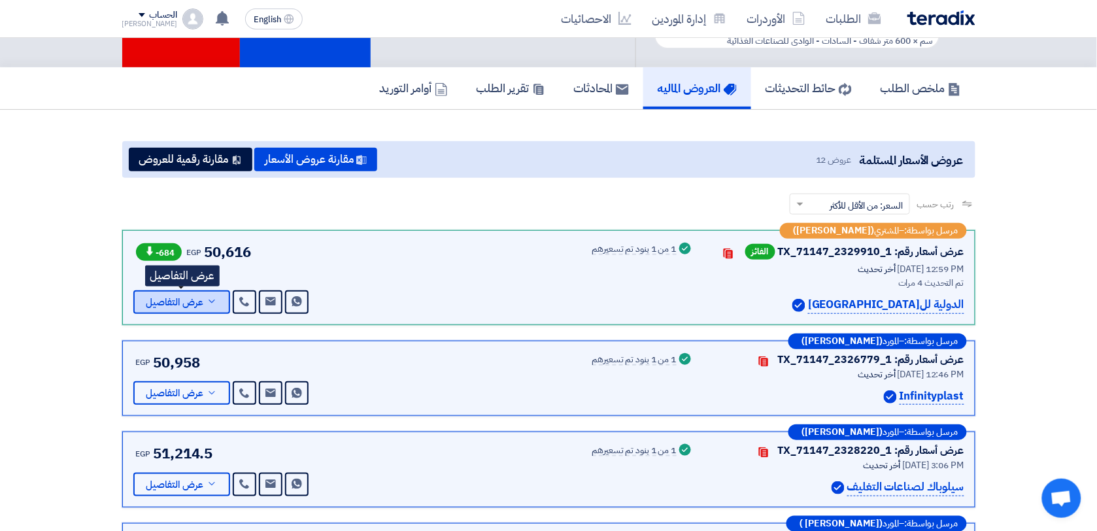
click at [213, 299] on use at bounding box center [211, 300] width 6 height 3
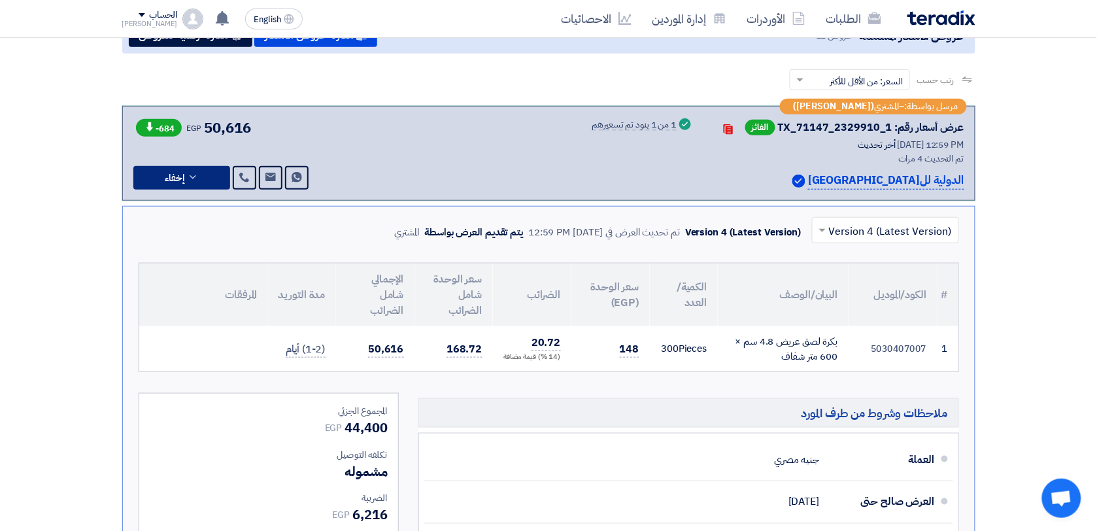
scroll to position [190, 0]
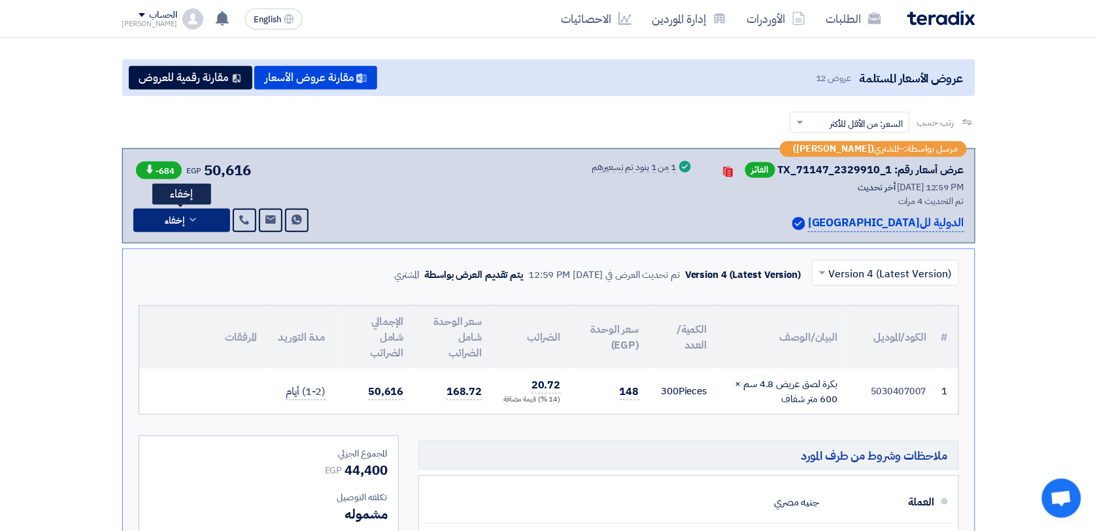
click at [191, 216] on icon at bounding box center [193, 219] width 10 height 10
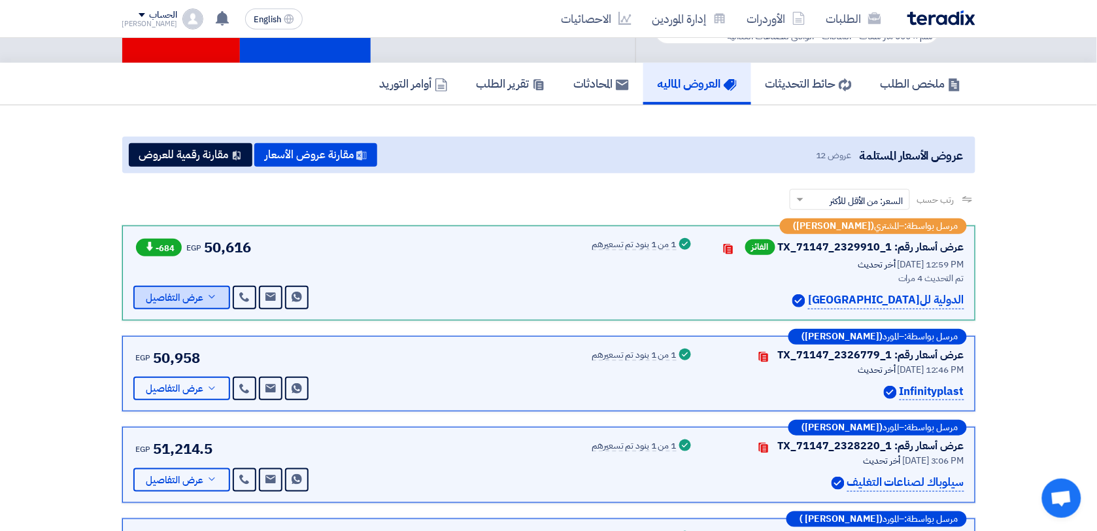
scroll to position [0, 0]
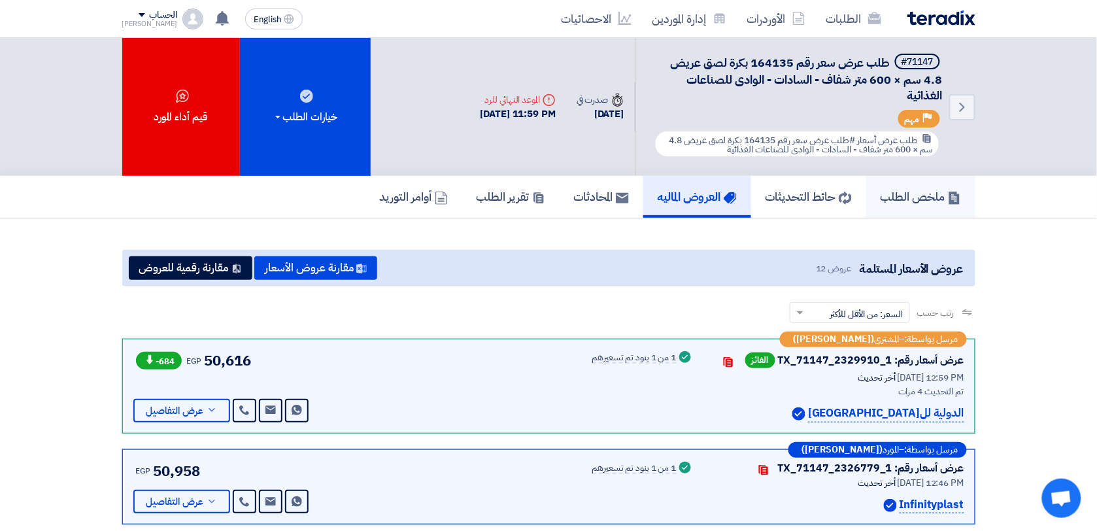
click at [920, 189] on h5 "ملخص الطلب" at bounding box center [920, 196] width 80 height 15
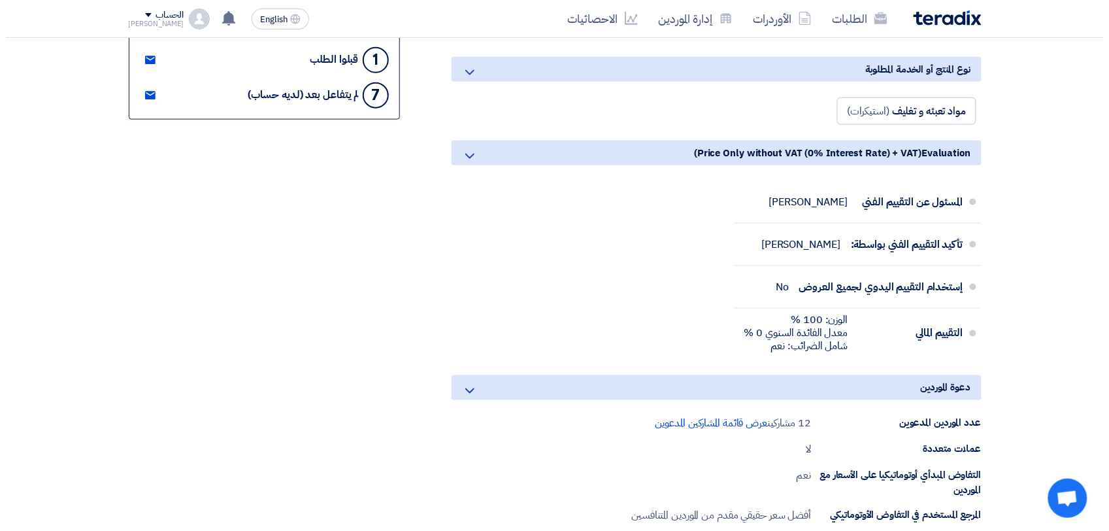
scroll to position [572, 0]
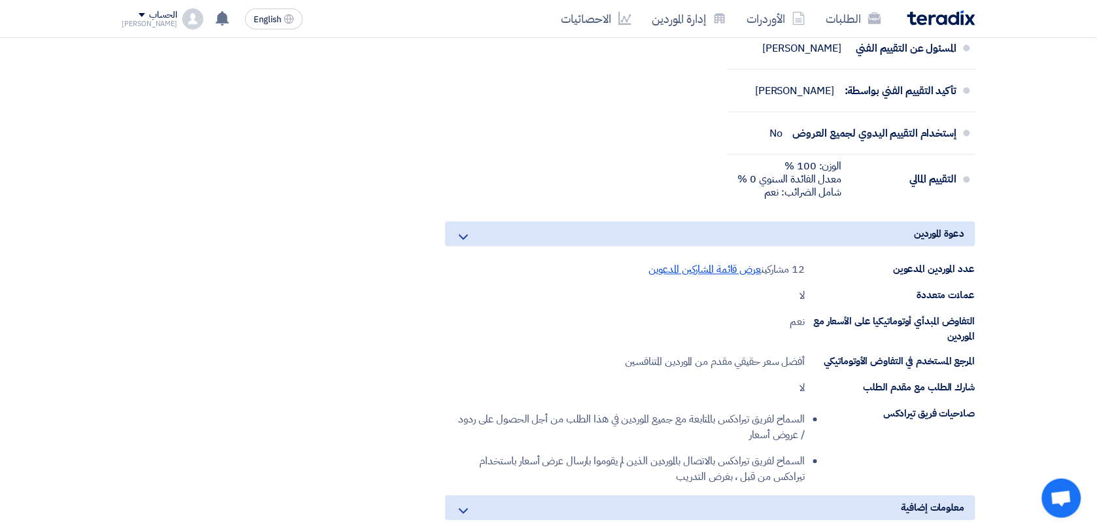
click at [706, 270] on span "عرض قائمة المشاركين المدعوين" at bounding box center [704, 270] width 113 height 16
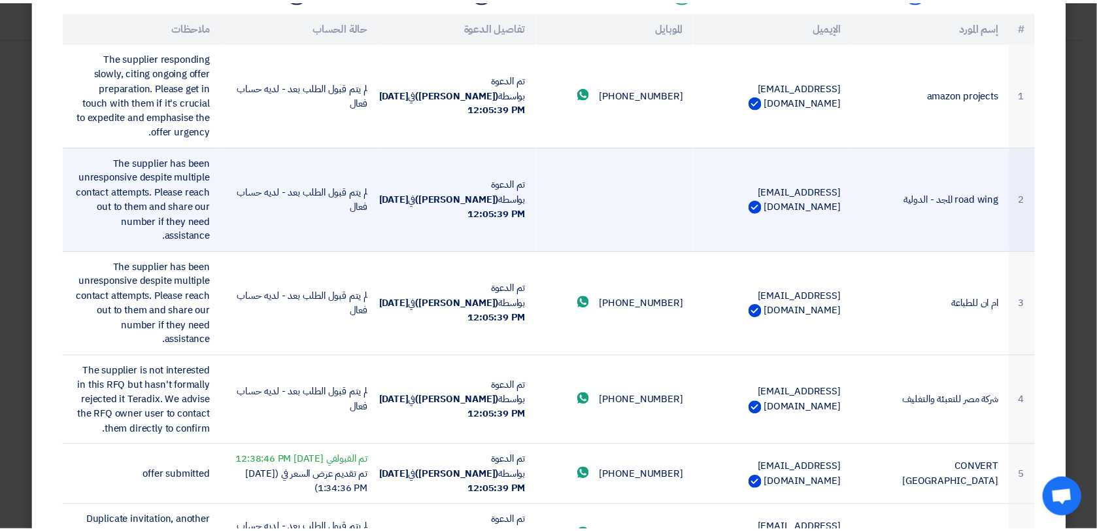
scroll to position [0, 0]
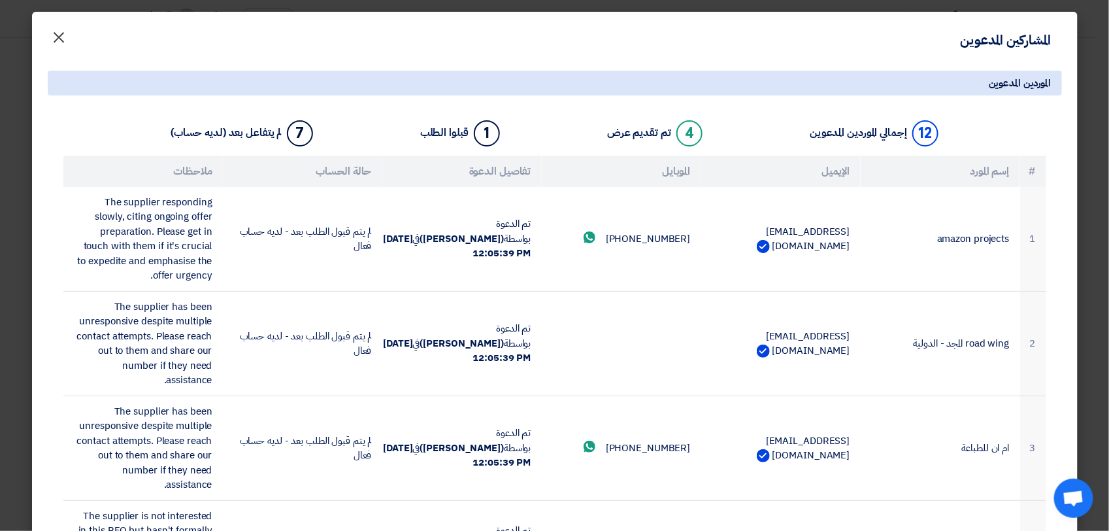
click at [67, 34] on span "×" at bounding box center [60, 36] width 16 height 39
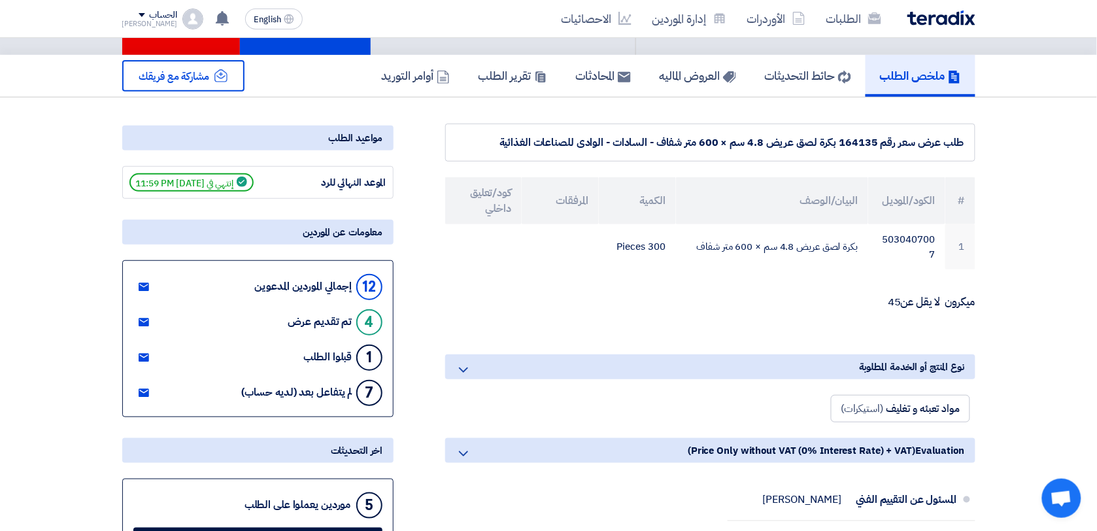
scroll to position [82, 0]
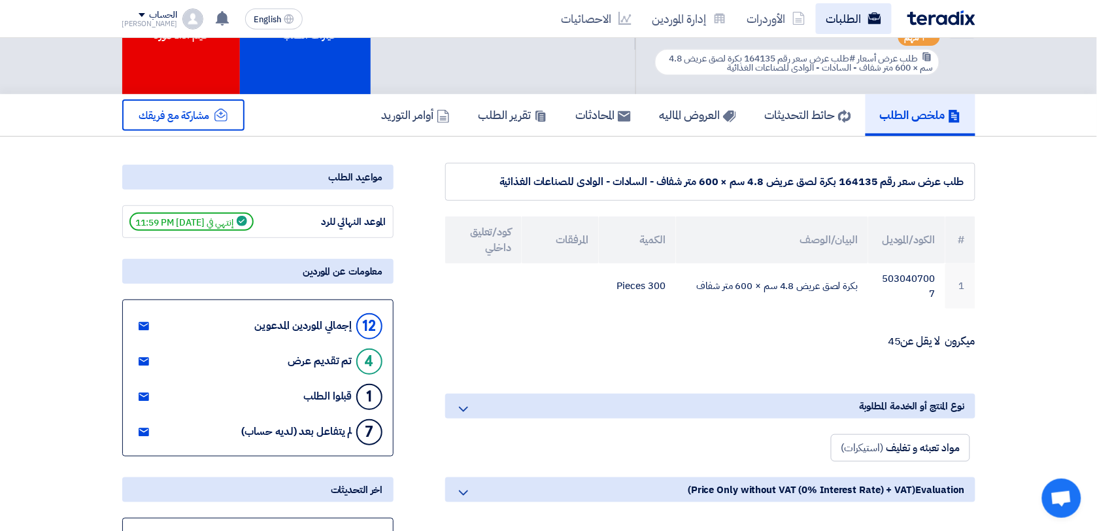
click at [852, 13] on link "الطلبات" at bounding box center [854, 18] width 76 height 31
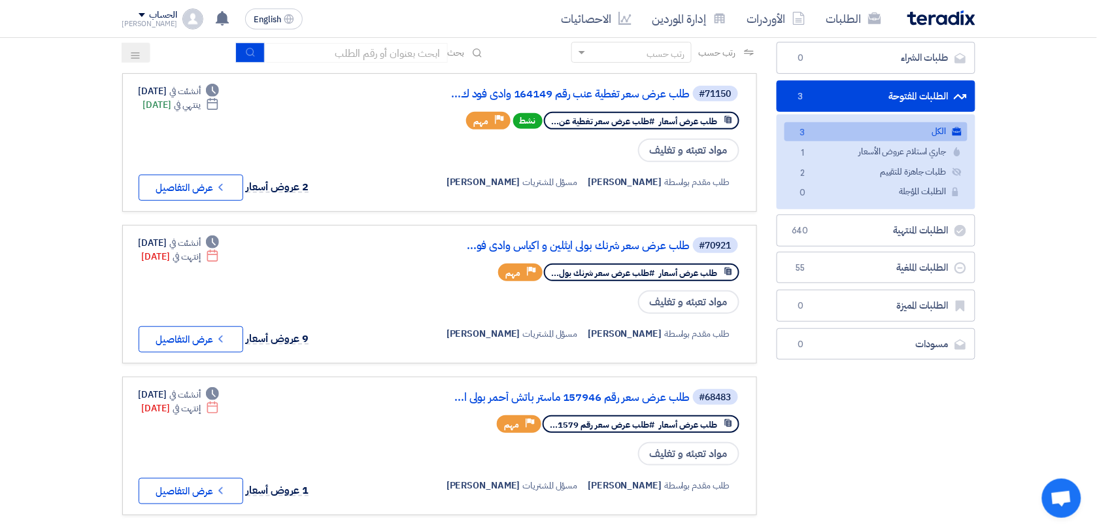
scroll to position [82, 0]
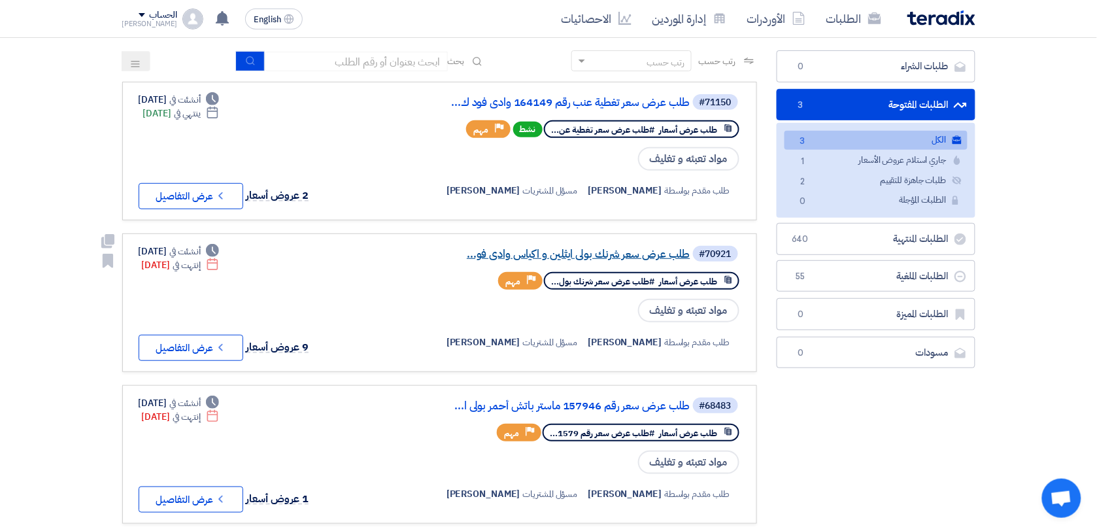
click at [548, 255] on link "طلب عرض سعر شرنك بولى ايثلين و اكياس وادى فو..." at bounding box center [559, 254] width 261 height 12
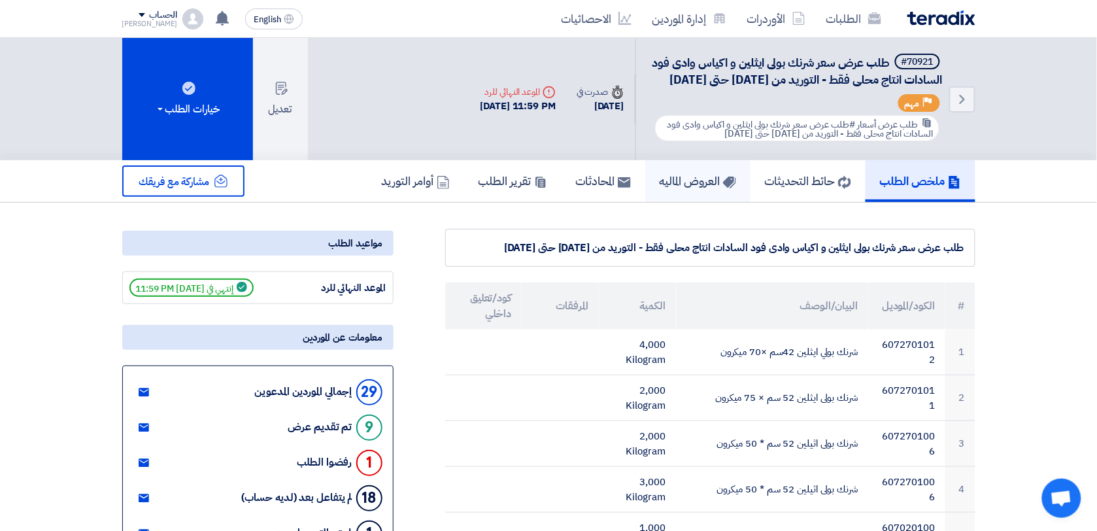
click at [697, 188] on h5 "العروض الماليه" at bounding box center [697, 180] width 76 height 15
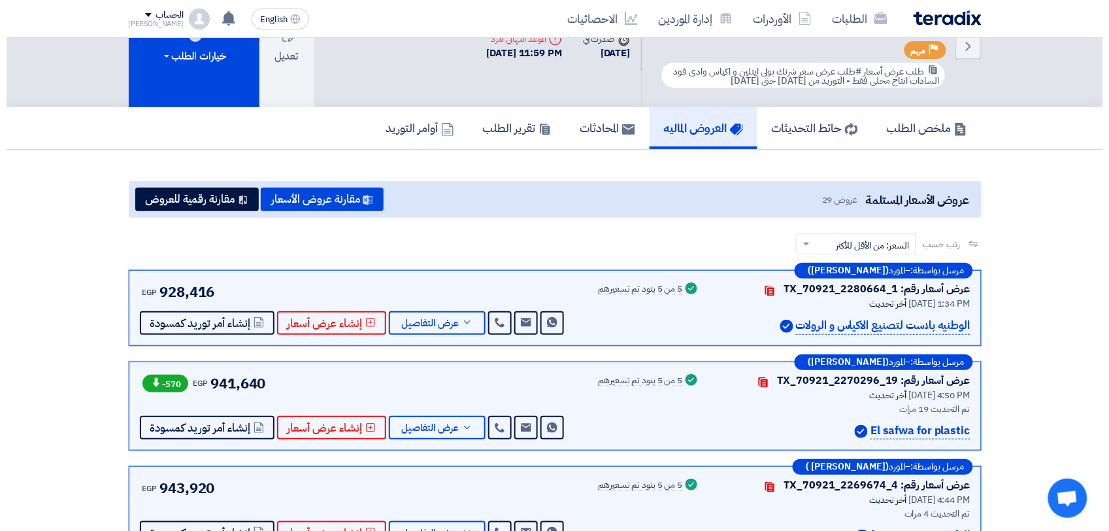
scroll to position [82, 0]
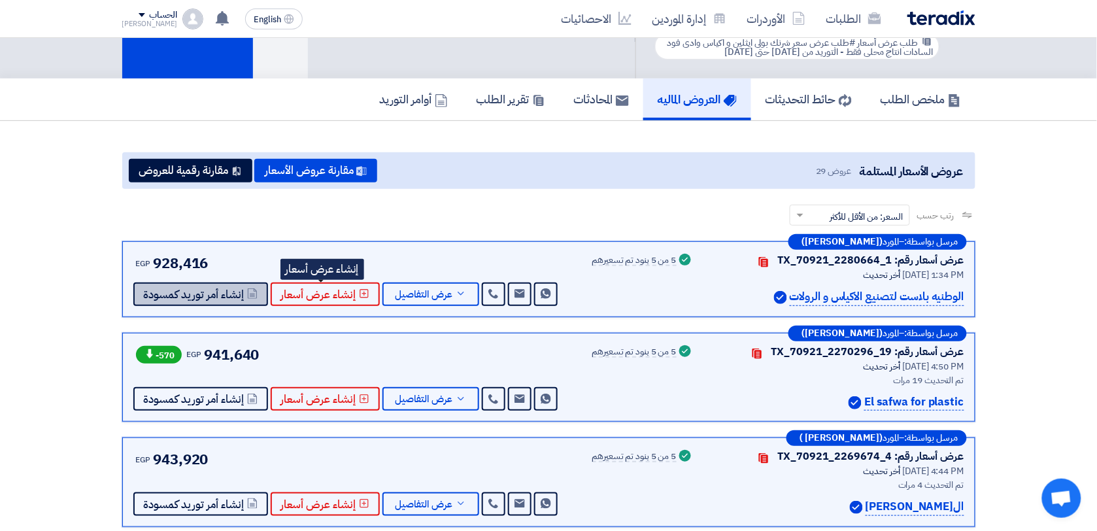
click at [229, 299] on span "إنشاء أمر توريد كمسودة" at bounding box center [194, 295] width 101 height 10
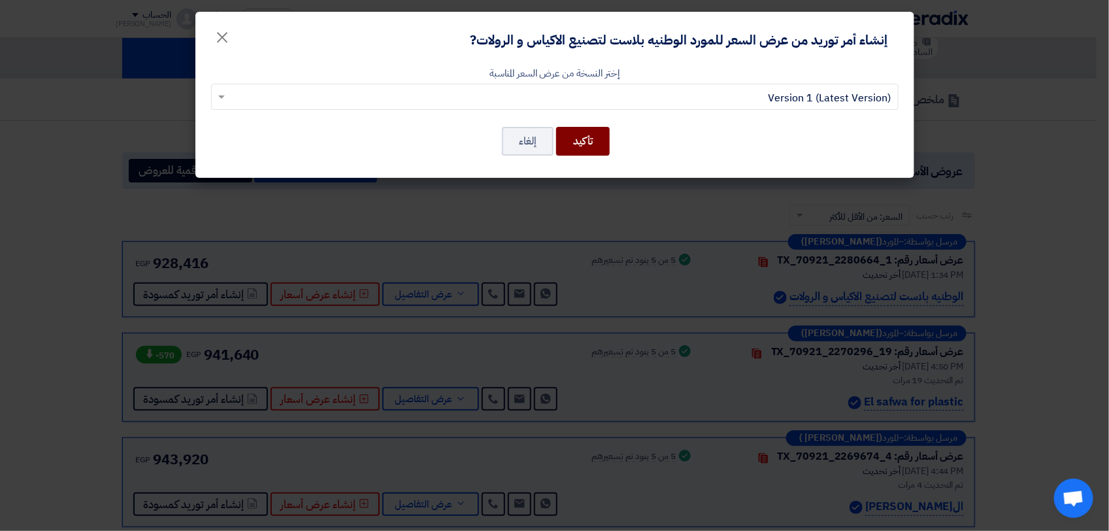
click at [595, 142] on button "تأكيد" at bounding box center [583, 141] width 54 height 29
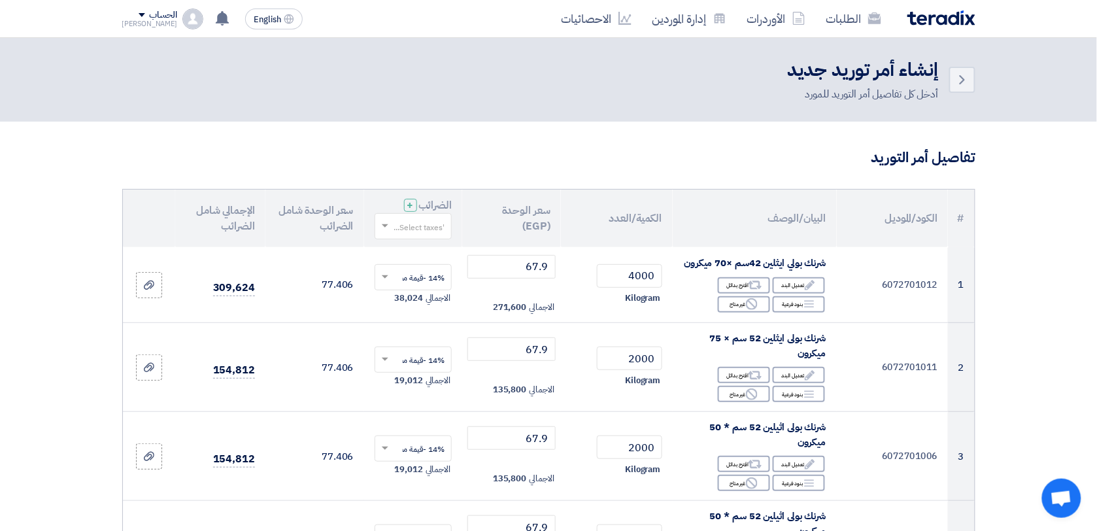
click at [422, 233] on input "text" at bounding box center [421, 227] width 52 height 22
click at [435, 250] on span "14% -قيمة مضافة" at bounding box center [414, 250] width 60 height 12
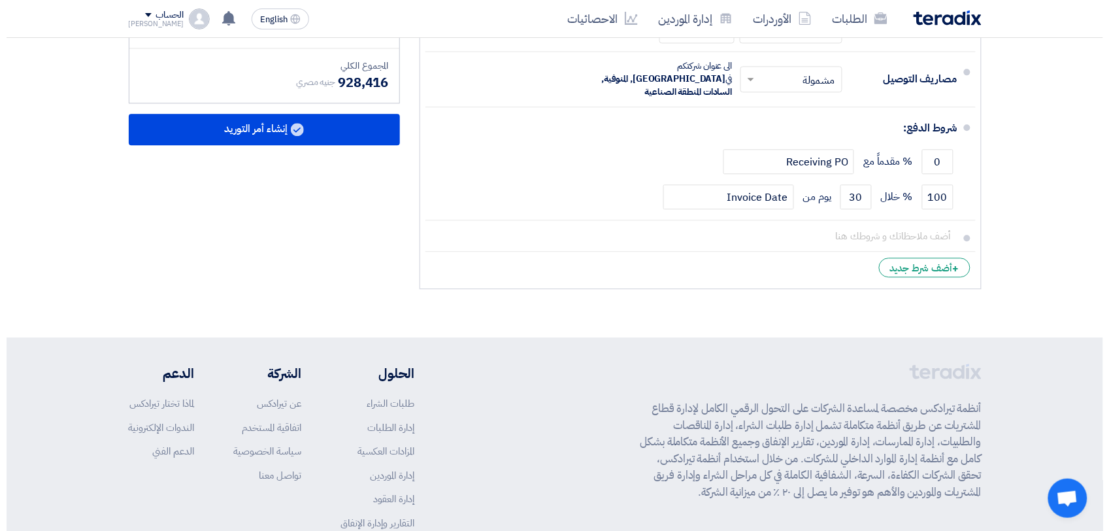
scroll to position [712, 0]
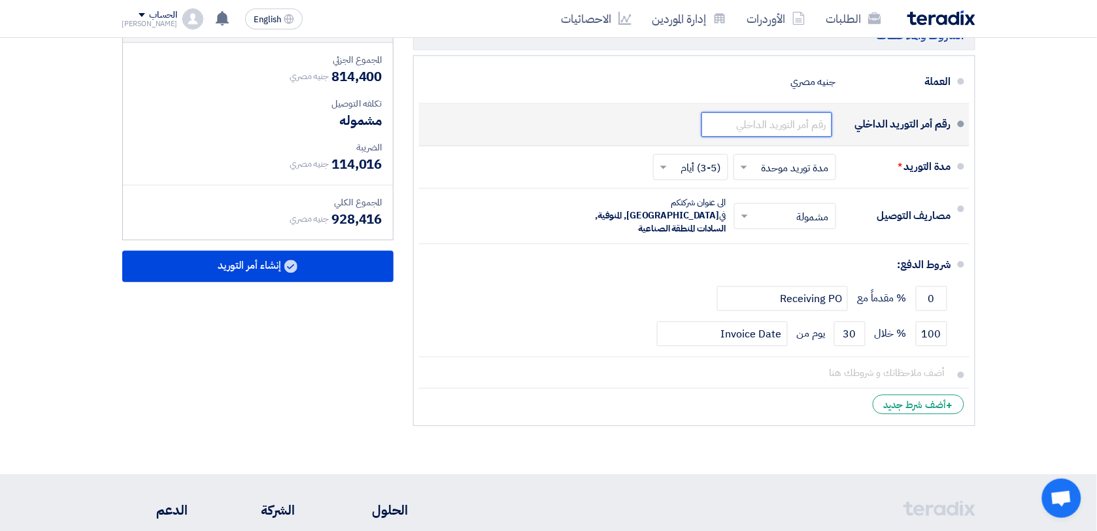
click at [795, 135] on input "text" at bounding box center [766, 124] width 131 height 25
paste input "163948/1"
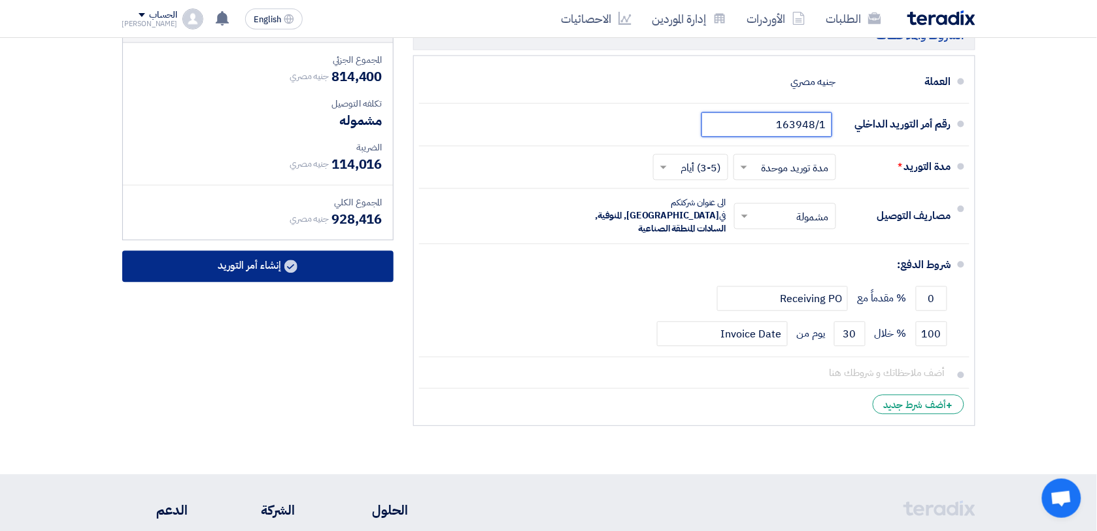
type input "163948/1"
click at [304, 282] on button "إنشاء أمر التوريد" at bounding box center [257, 266] width 271 height 31
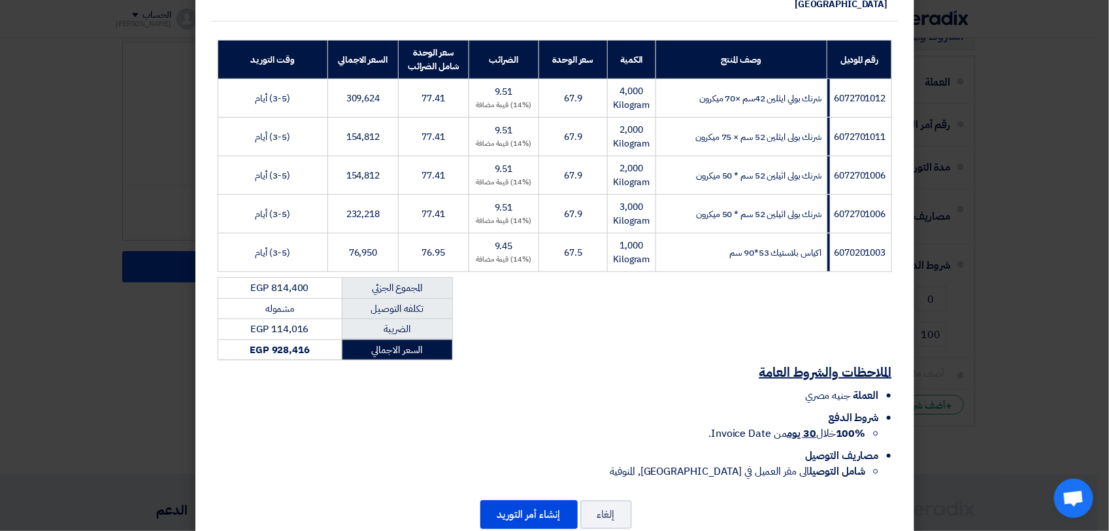
scroll to position [242, 0]
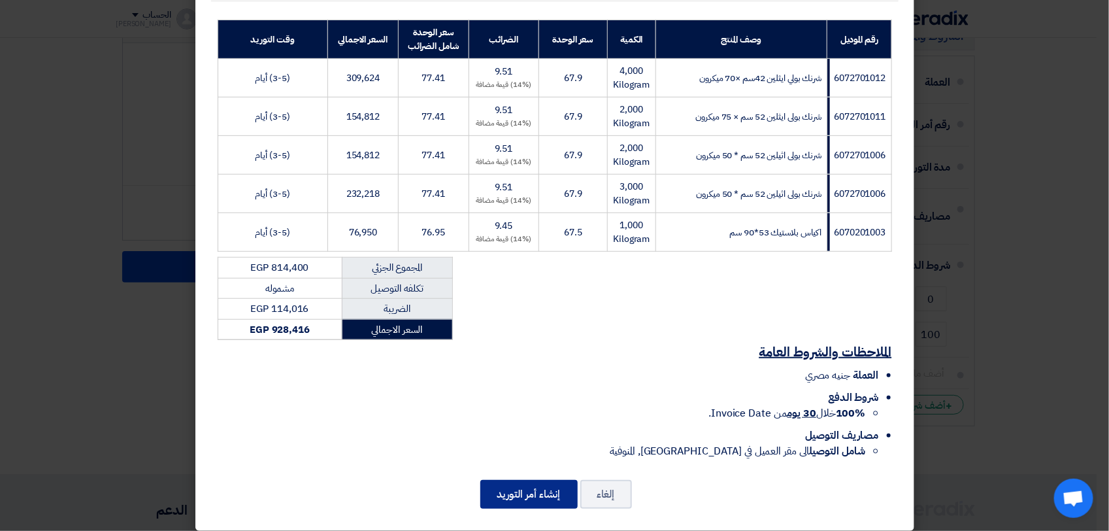
click at [523, 480] on button "إنشاء أمر التوريد" at bounding box center [528, 494] width 97 height 29
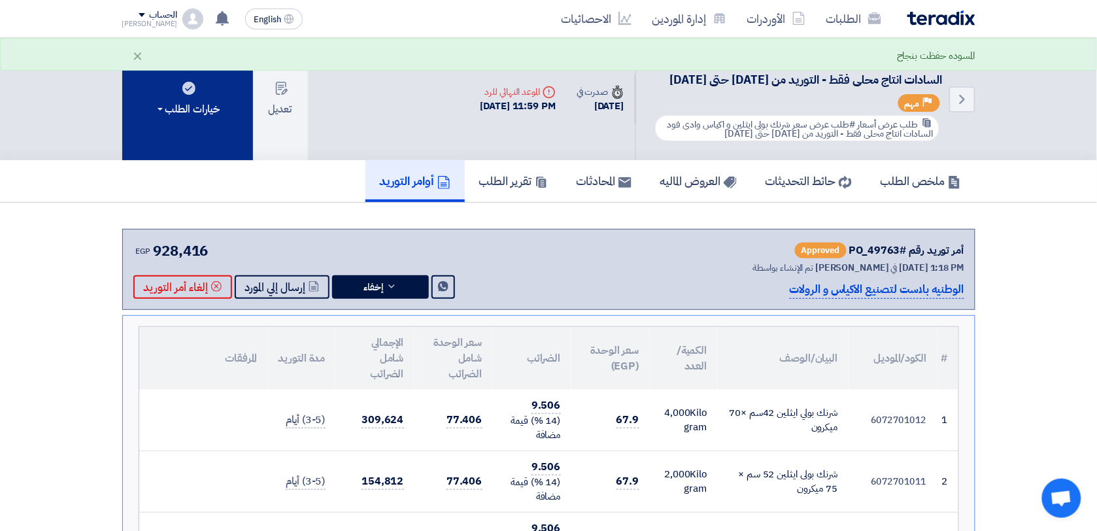
click at [220, 135] on button "خيارات الطلب" at bounding box center [187, 99] width 131 height 122
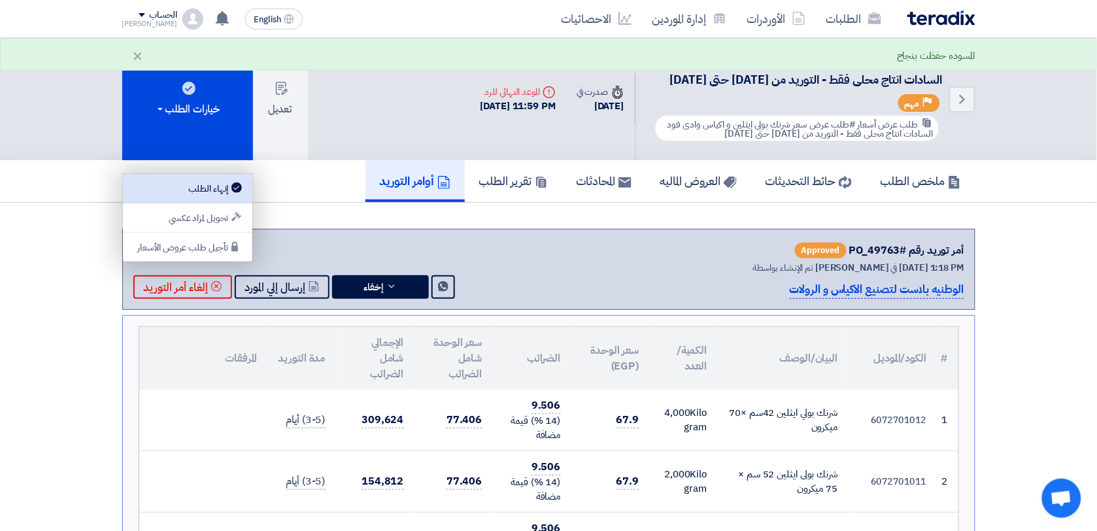
click at [241, 187] on use at bounding box center [236, 187] width 10 height 10
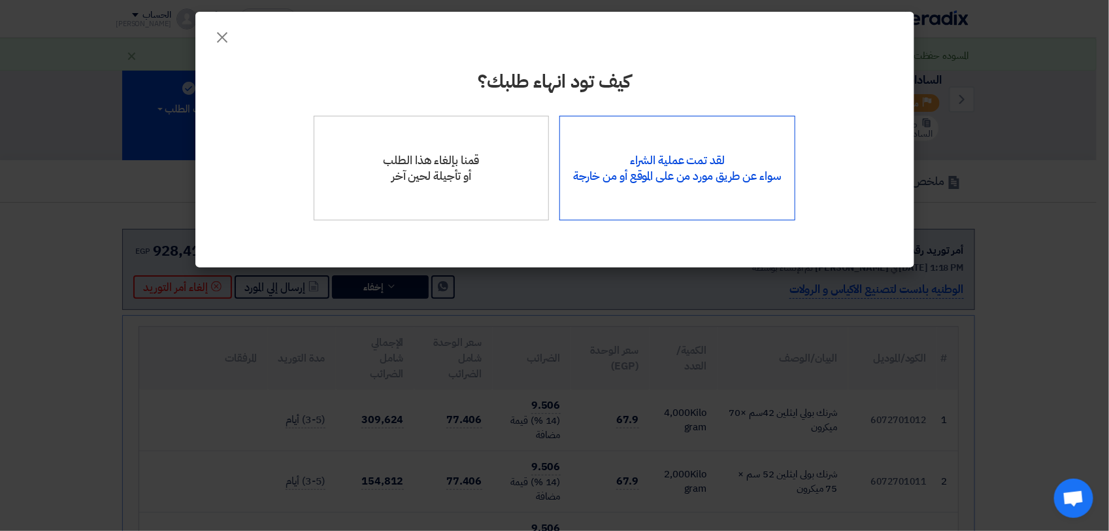
click at [631, 175] on div "لقد تمت عملية الشراء سواء عن طريق مورد من على الموقع أو من خارجة" at bounding box center [677, 168] width 236 height 105
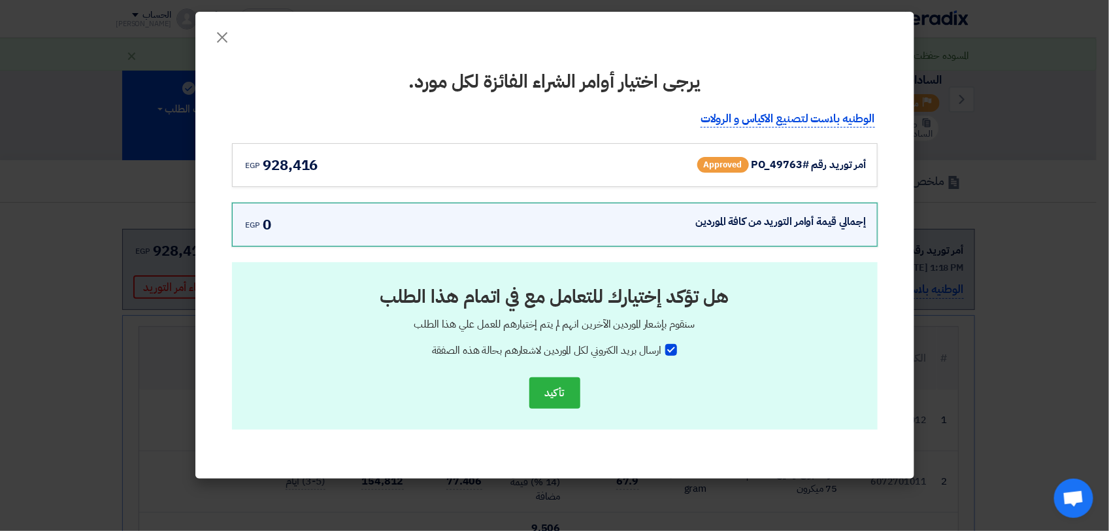
click at [669, 356] on label "ارسال بريد الكتروني لكل الموردين لاشعارهم بحالة هذه الصفقة" at bounding box center [555, 350] width 246 height 16
click at [661, 351] on input "ارسال بريد الكتروني لكل الموردين لاشعارهم بحالة هذه الصفقة" at bounding box center [657, 346] width 8 height 8
checkbox input "false"
click at [769, 167] on div "أمر توريد رقم #PO_49763" at bounding box center [809, 165] width 115 height 16
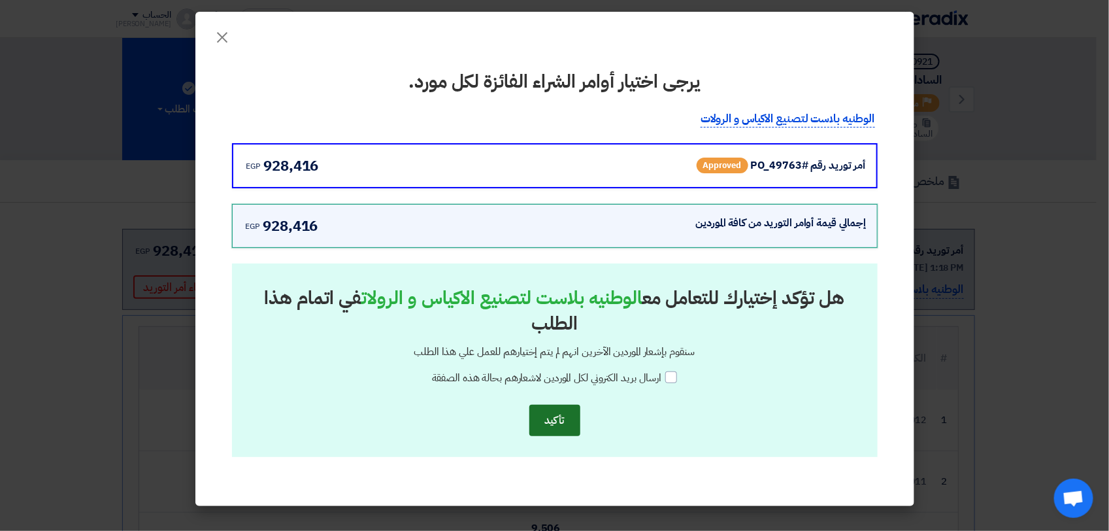
click at [559, 423] on button "تأكيد" at bounding box center [554, 420] width 51 height 31
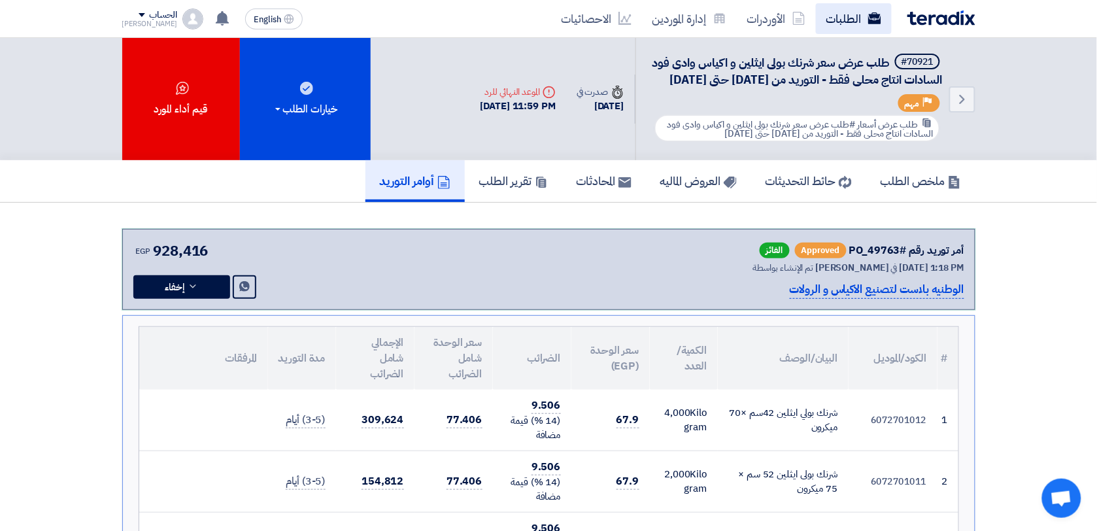
click at [856, 24] on link "الطلبات" at bounding box center [854, 18] width 76 height 31
